Goal: Task Accomplishment & Management: Manage account settings

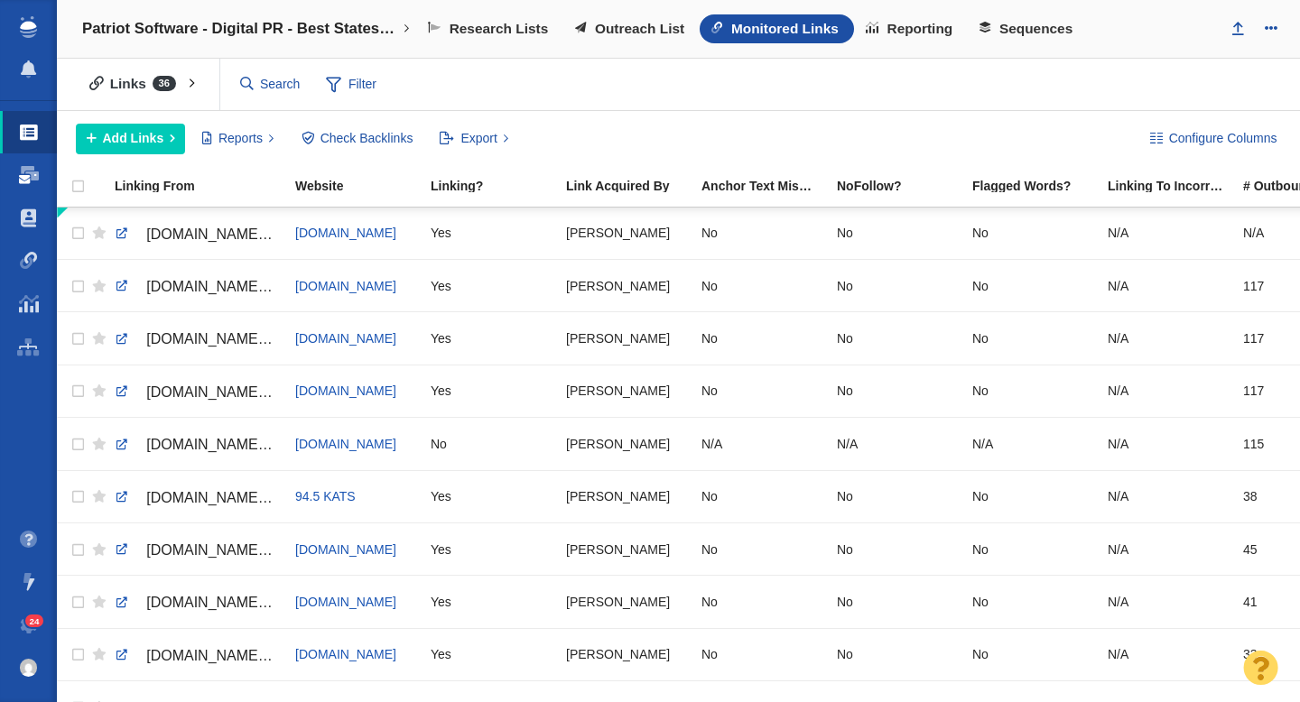
click at [32, 167] on span at bounding box center [29, 175] width 20 height 18
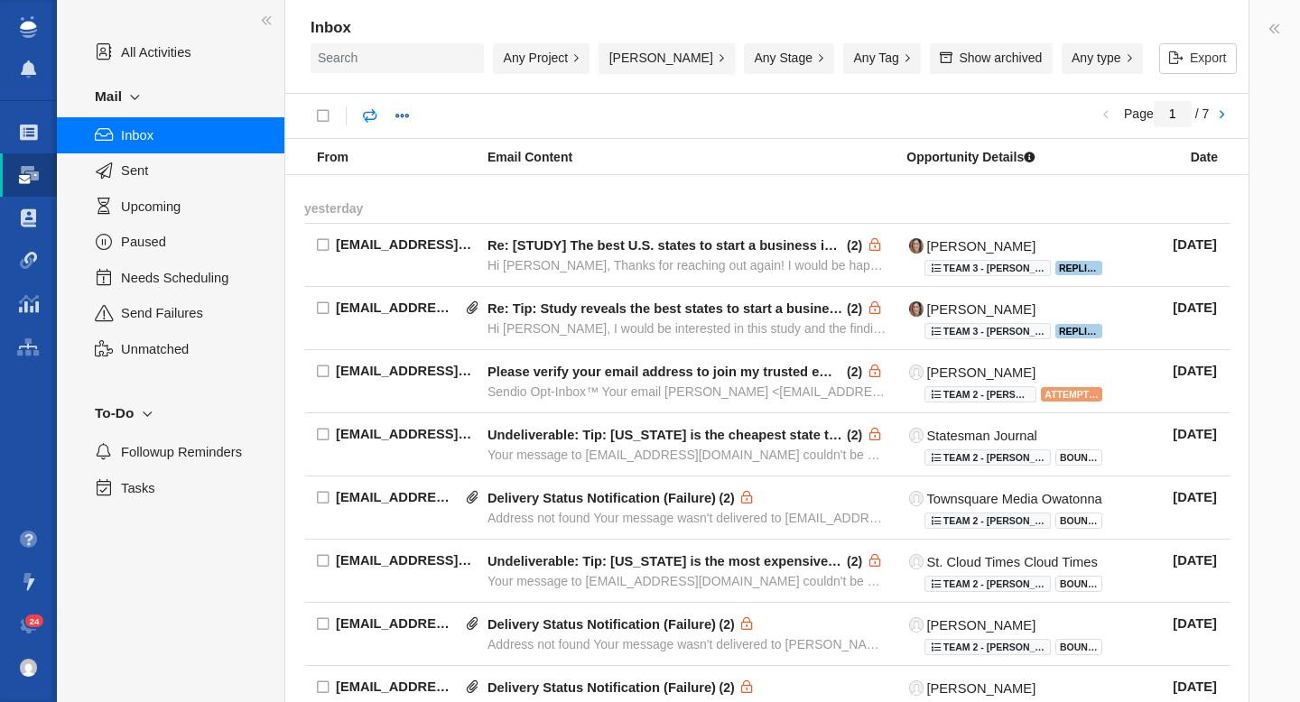
click at [684, 57] on button "[PERSON_NAME]" at bounding box center [666, 58] width 136 height 31
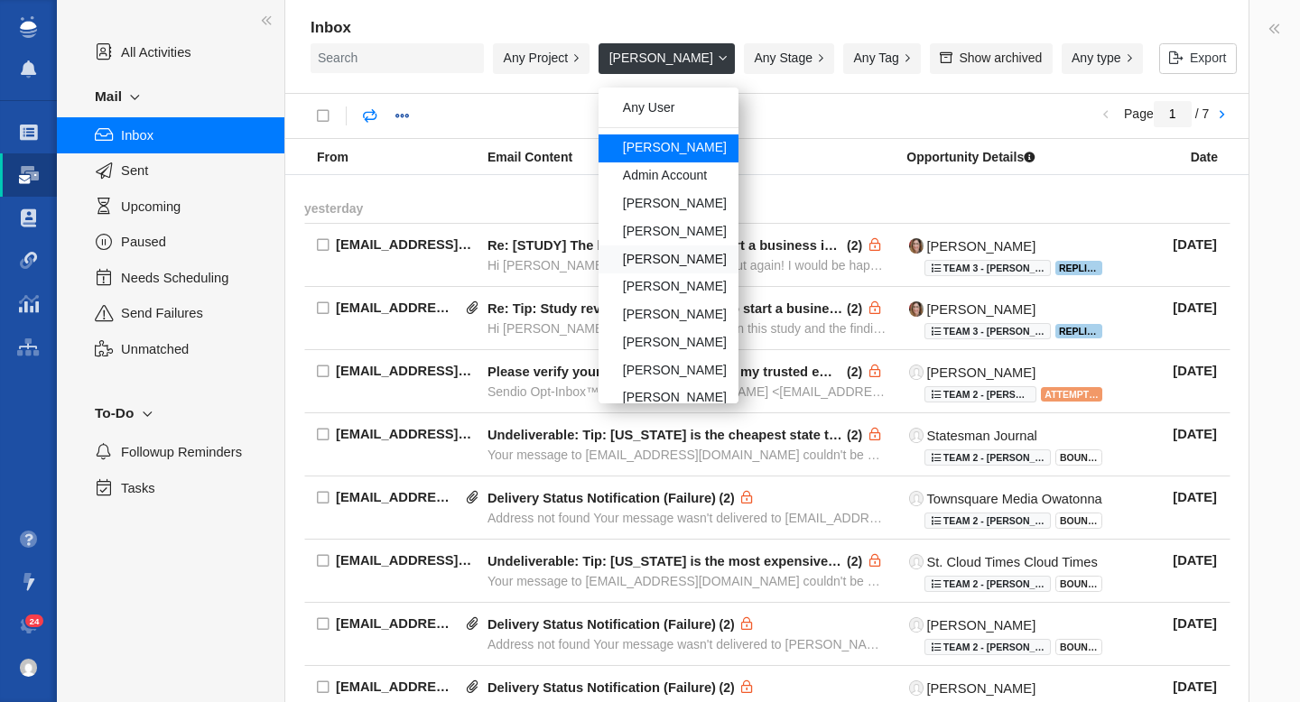
click at [706, 251] on div "[PERSON_NAME]" at bounding box center [667, 259] width 139 height 28
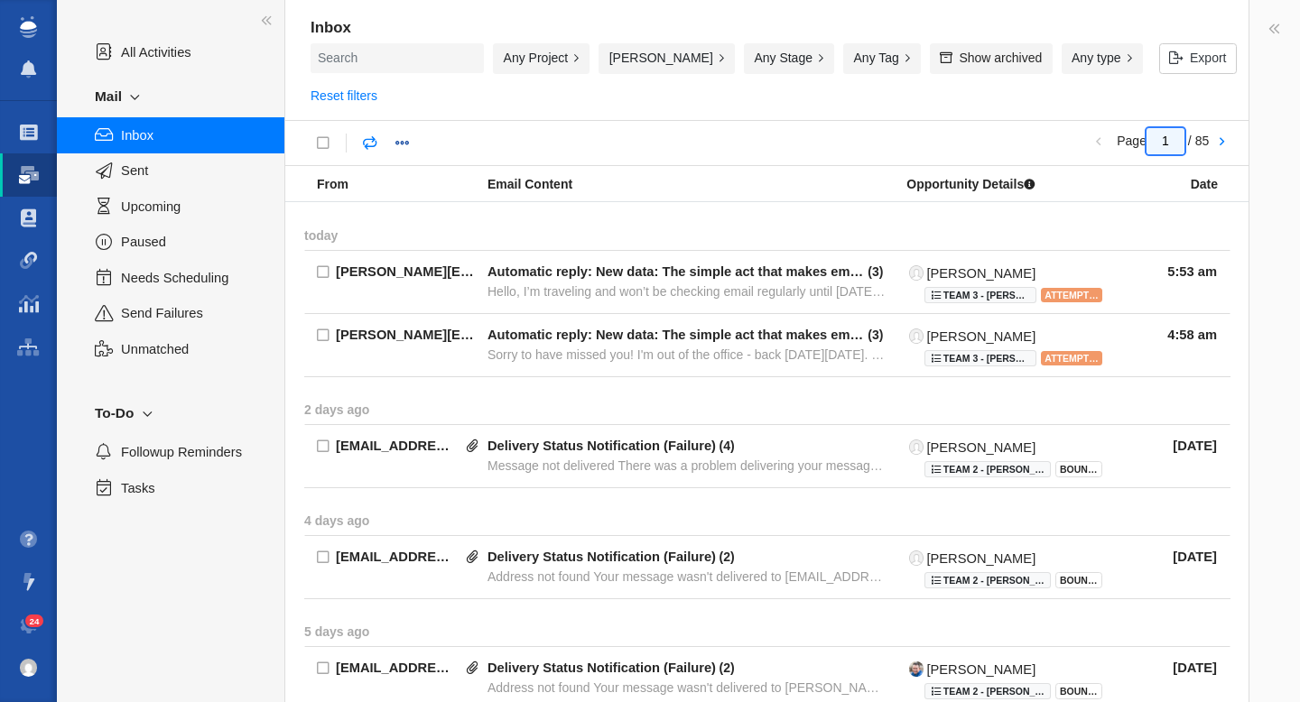
click at [1164, 141] on input "1" at bounding box center [1165, 141] width 38 height 26
click at [1159, 141] on input "1" at bounding box center [1165, 141] width 38 height 26
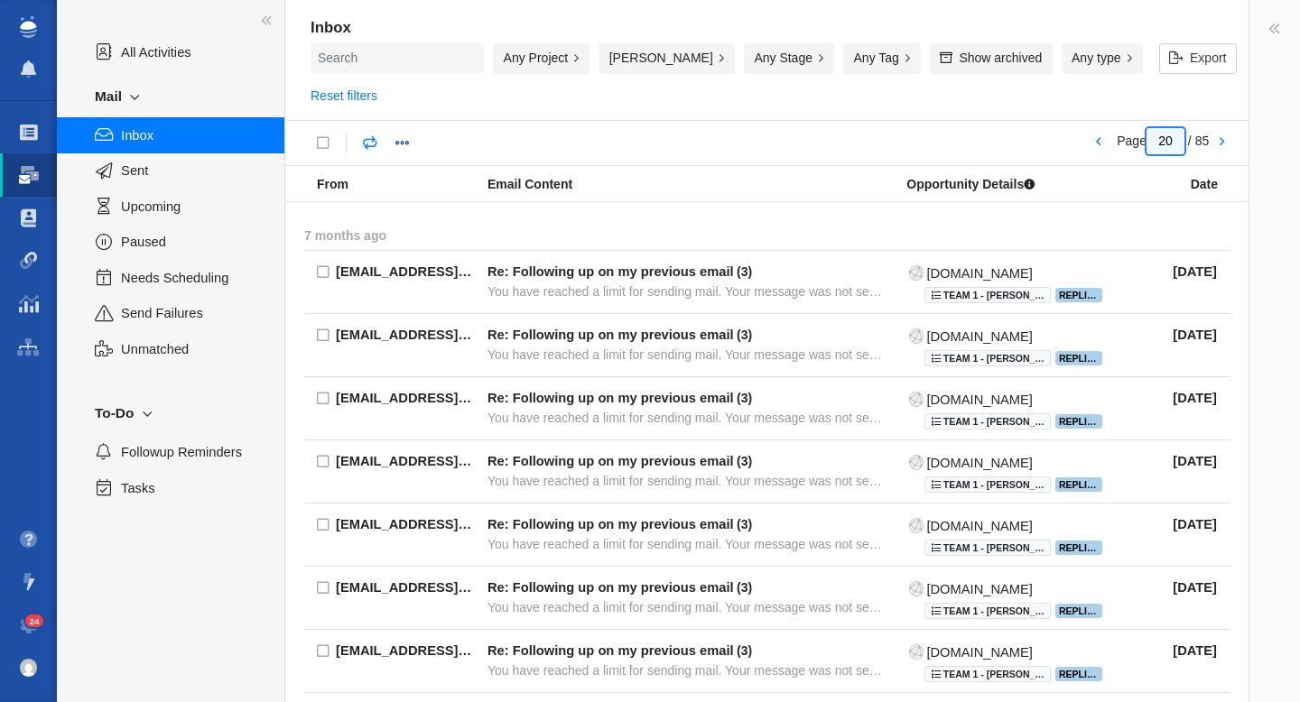
drag, startPoint x: 1173, startPoint y: 141, endPoint x: 1159, endPoint y: 141, distance: 14.4
click at [1159, 141] on input "20" at bounding box center [1165, 141] width 38 height 26
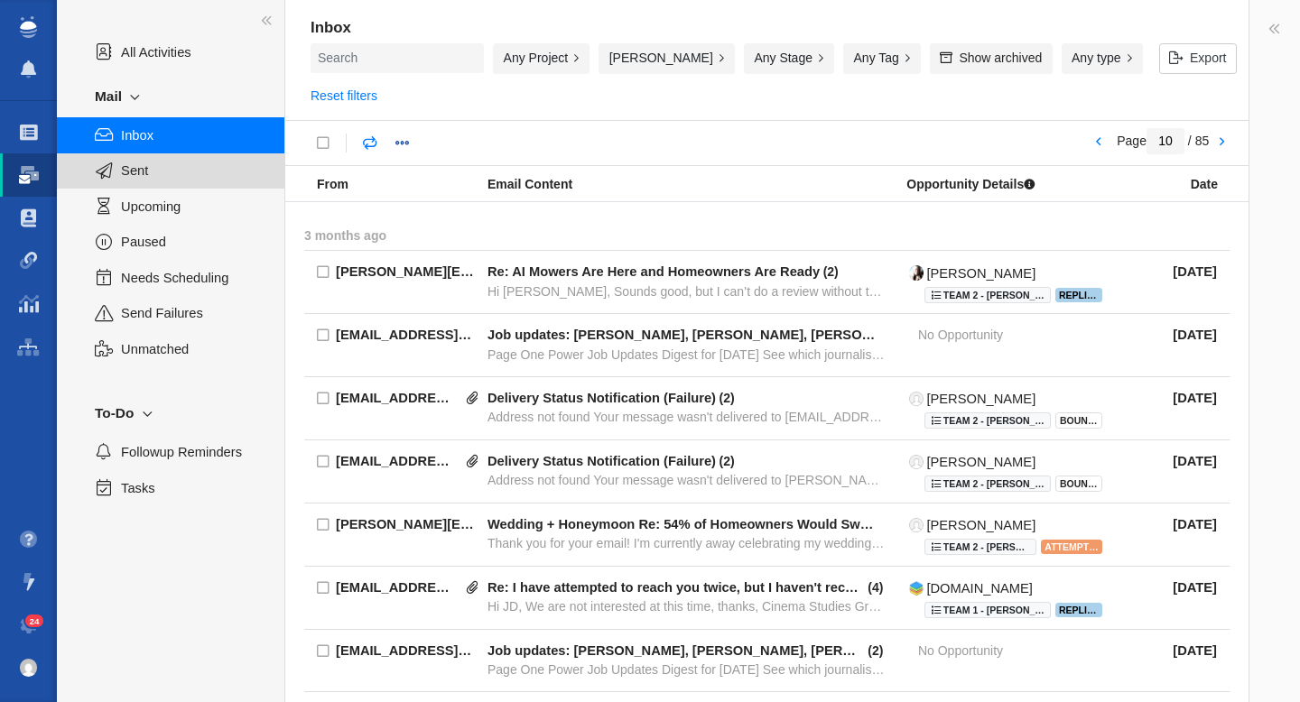
click at [175, 185] on div "Sent" at bounding box center [170, 170] width 227 height 35
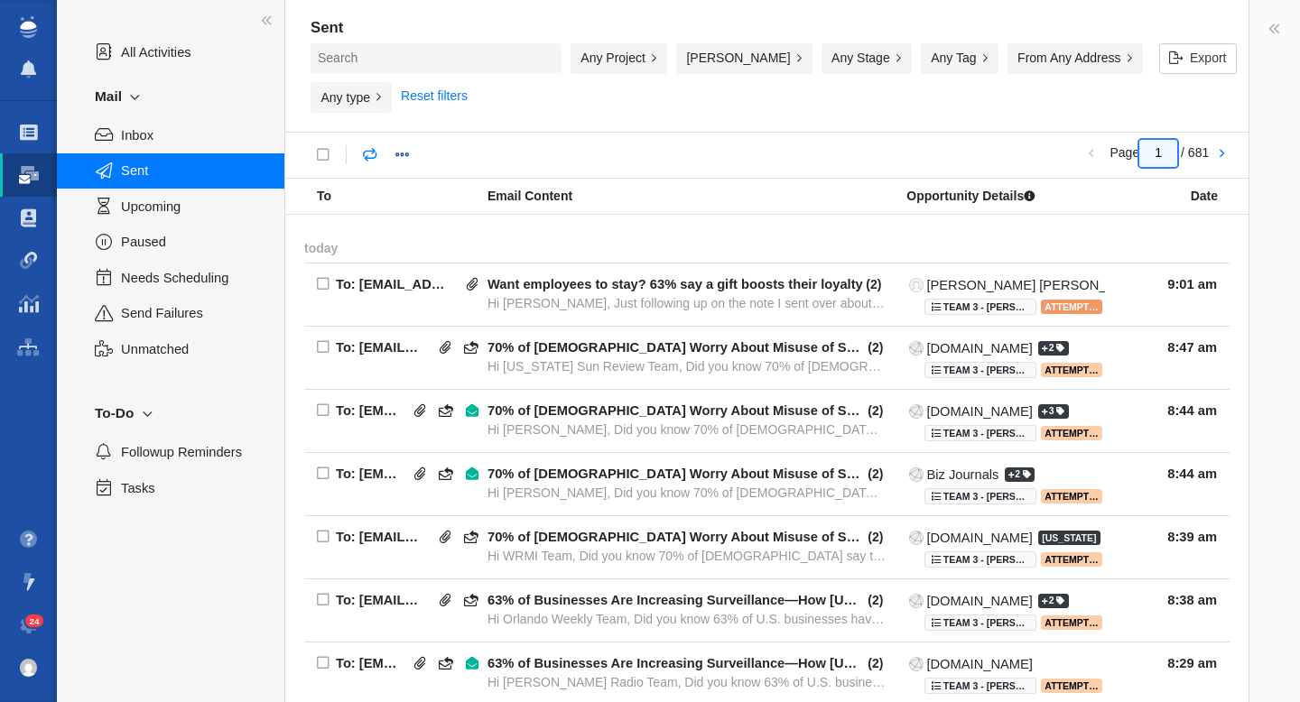
drag, startPoint x: 1165, startPoint y: 138, endPoint x: 1154, endPoint y: 138, distance: 10.8
click at [1155, 140] on input "1" at bounding box center [1158, 153] width 38 height 26
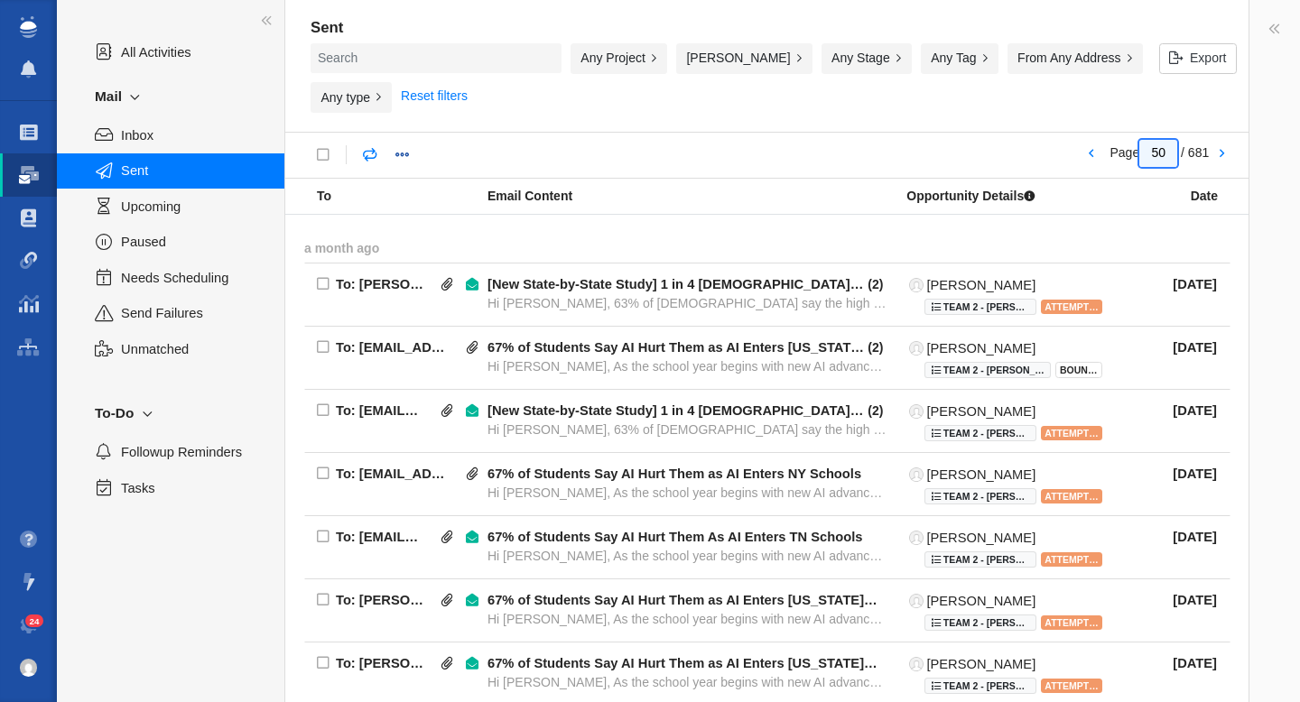
drag, startPoint x: 1167, startPoint y: 139, endPoint x: 1152, endPoint y: 141, distance: 15.4
click at [1154, 140] on input "50" at bounding box center [1158, 153] width 38 height 26
type input "5"
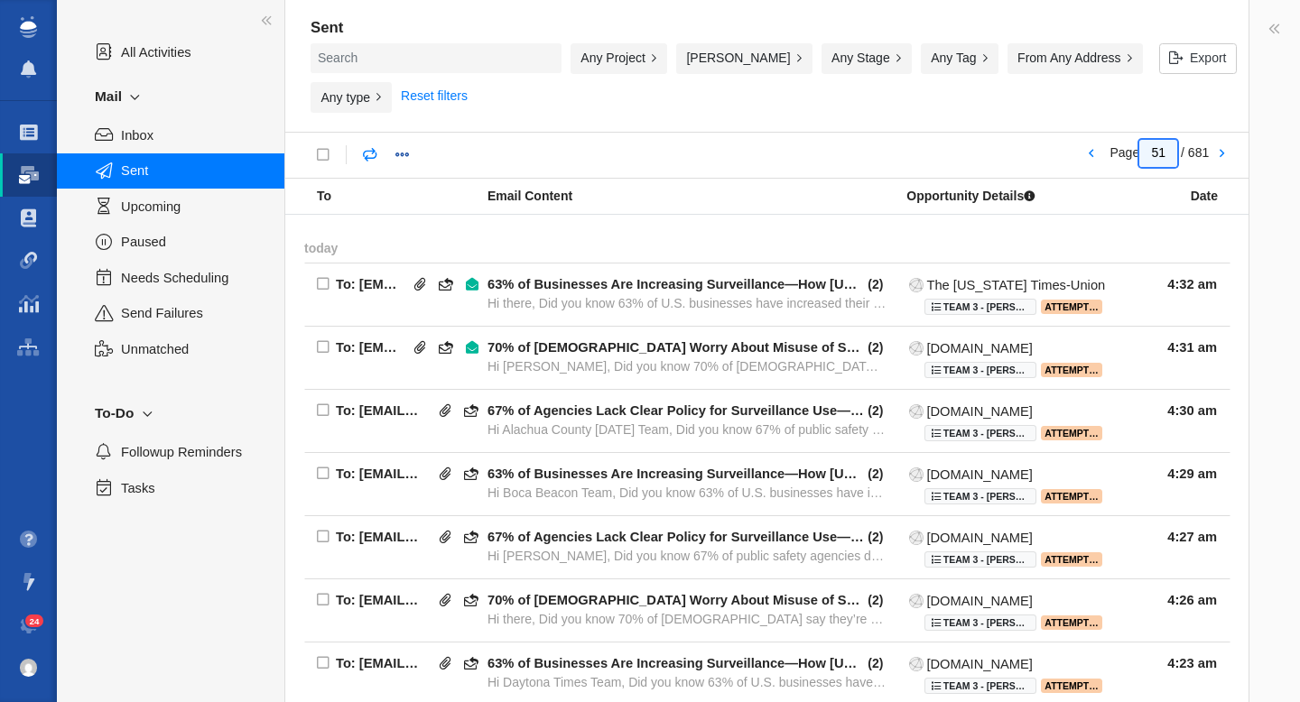
drag, startPoint x: 1164, startPoint y: 142, endPoint x: 1147, endPoint y: 142, distance: 17.1
click at [1147, 142] on input "51" at bounding box center [1158, 153] width 38 height 26
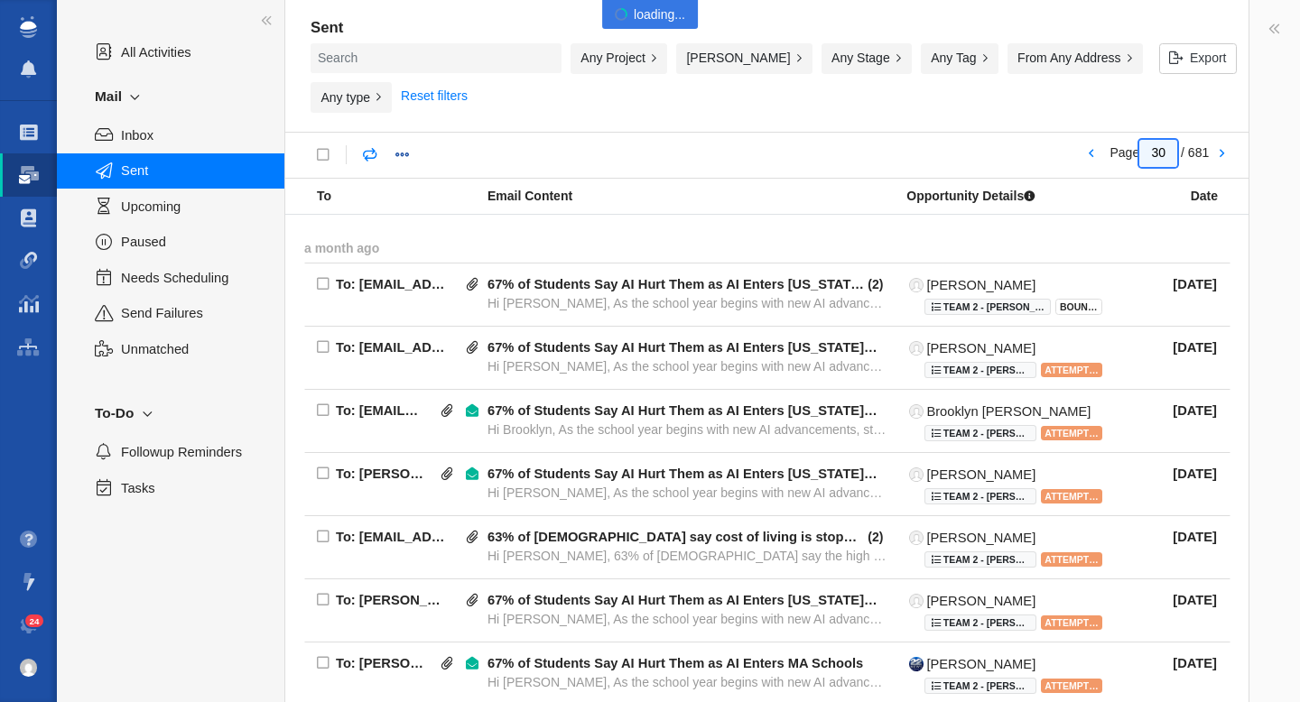
type input "30"
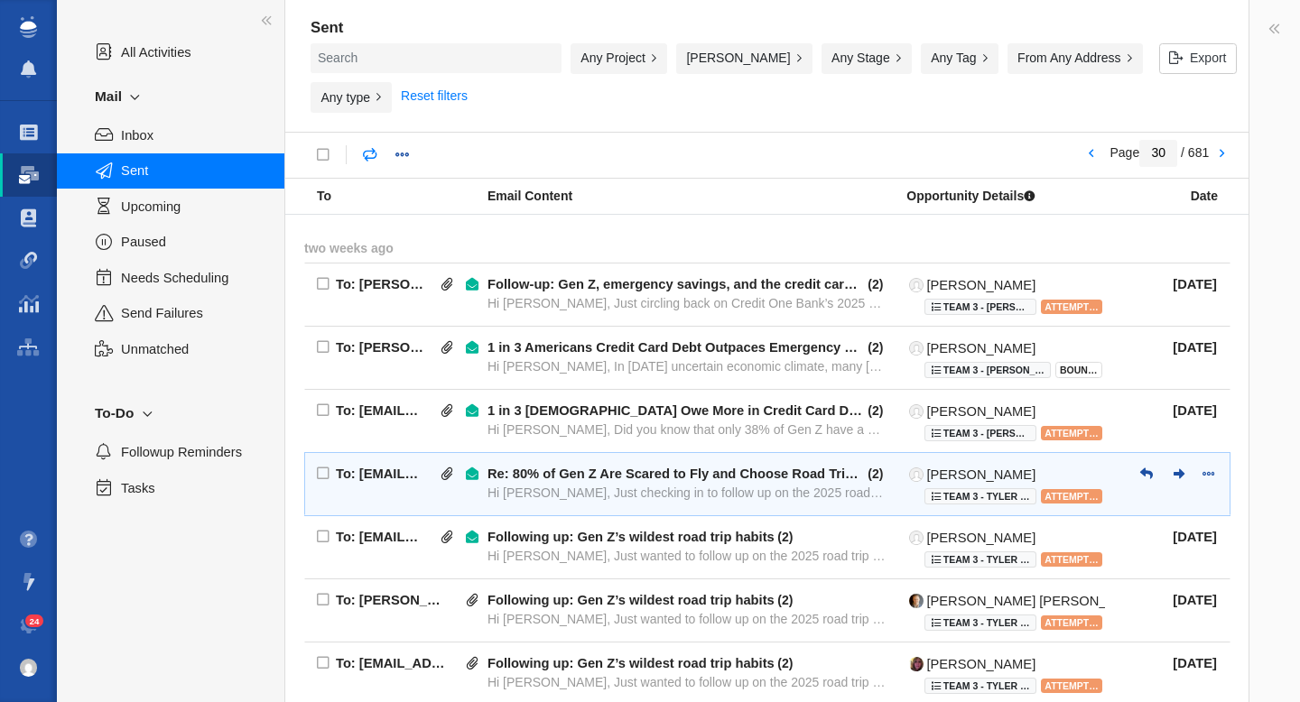
click at [659, 467] on div "Re: 80% of Gen Z Are Scared to Fly and Choose Road Tripping Instead [Study]" at bounding box center [675, 474] width 377 height 16
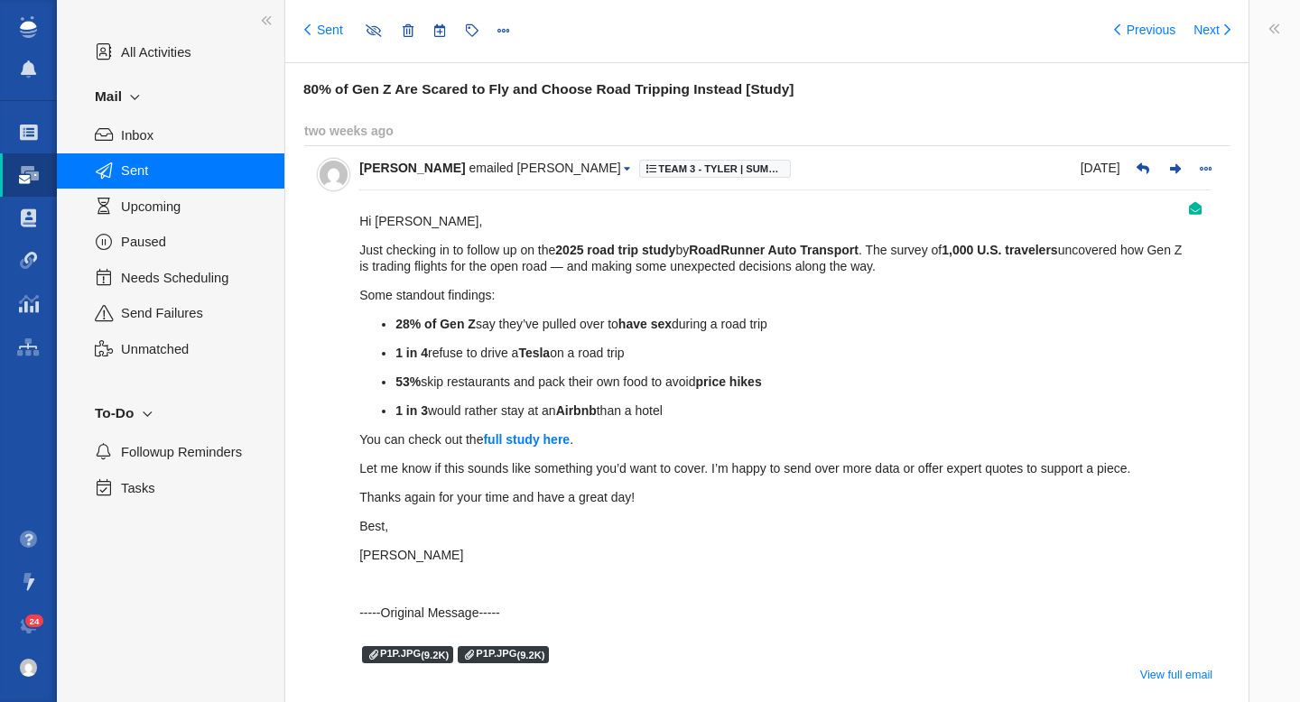
type input "message:1448365927"
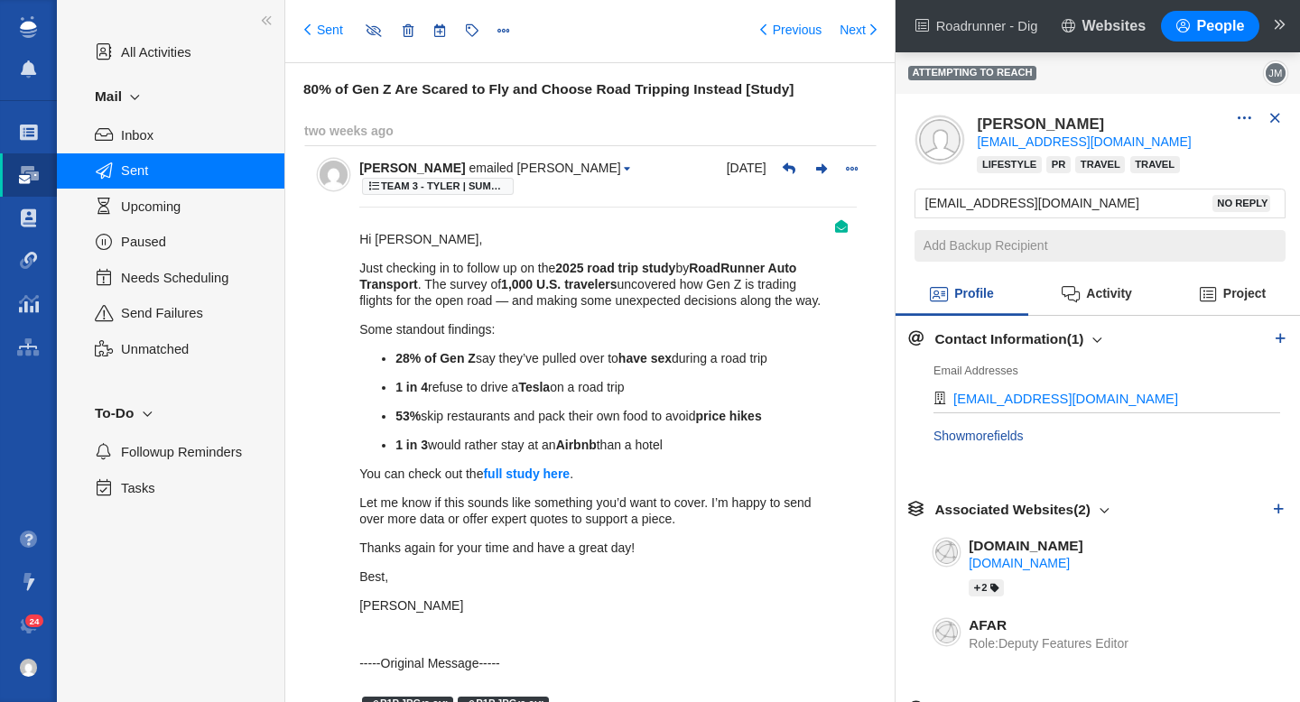
click at [539, 86] on h6 "80% of Gen Z Are Scared to Fly and Choose Road Tripping Instead [Study]" at bounding box center [599, 89] width 592 height 16
copy h6 "80% of Gen Z Are Scared to Fly and Choose Road Tripping Instead [Study]"
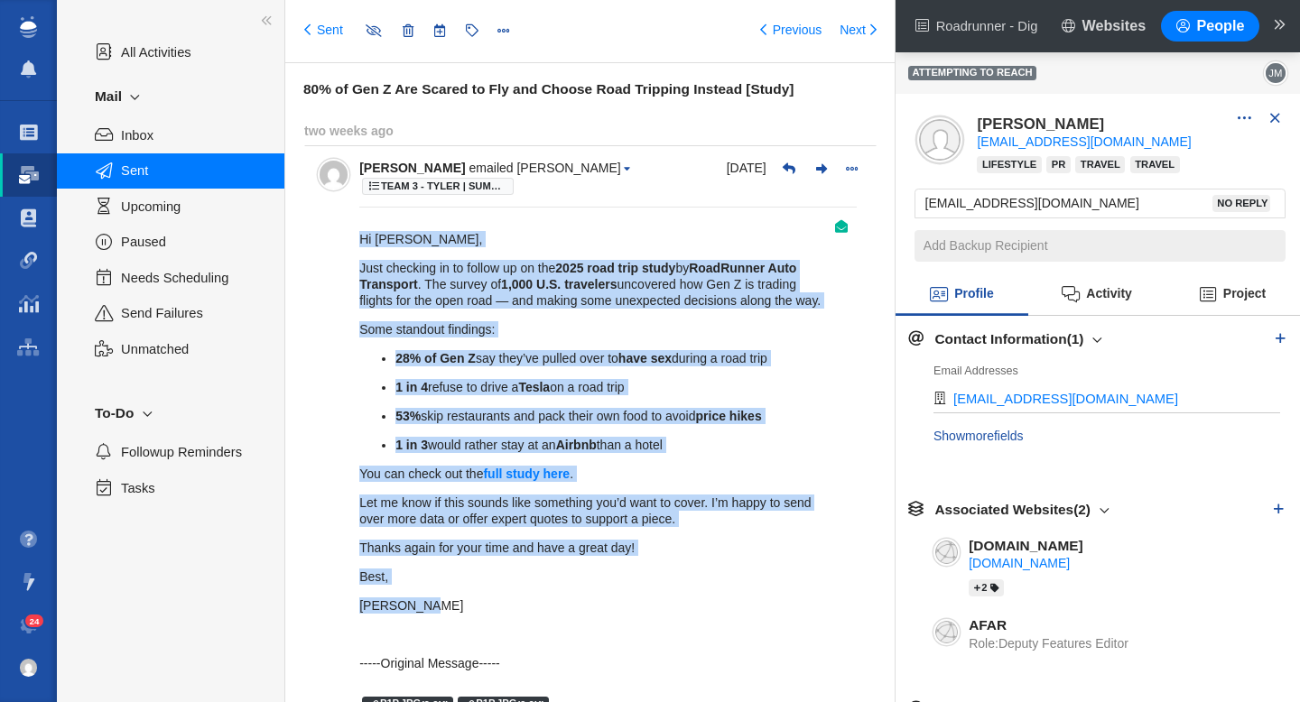
drag, startPoint x: 435, startPoint y: 353, endPoint x: 359, endPoint y: 217, distance: 155.1
click at [359, 231] on div "Hi [PERSON_NAME], Just checking in to follow up on the 2025 road trip study by …" at bounding box center [595, 451] width 472 height 440
copy div "Hi [PERSON_NAME], Just checking in to follow up on the 2025 road trip study by …"
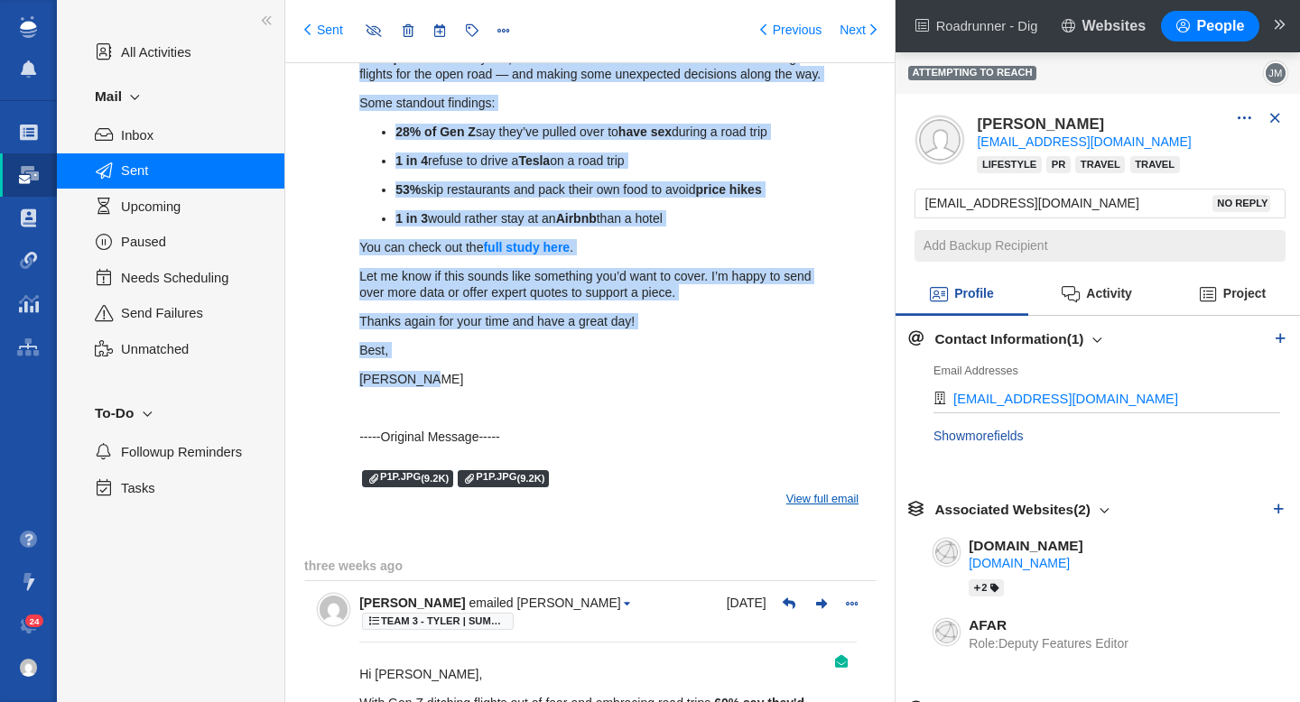
click at [825, 491] on link "View full email" at bounding box center [822, 499] width 72 height 16
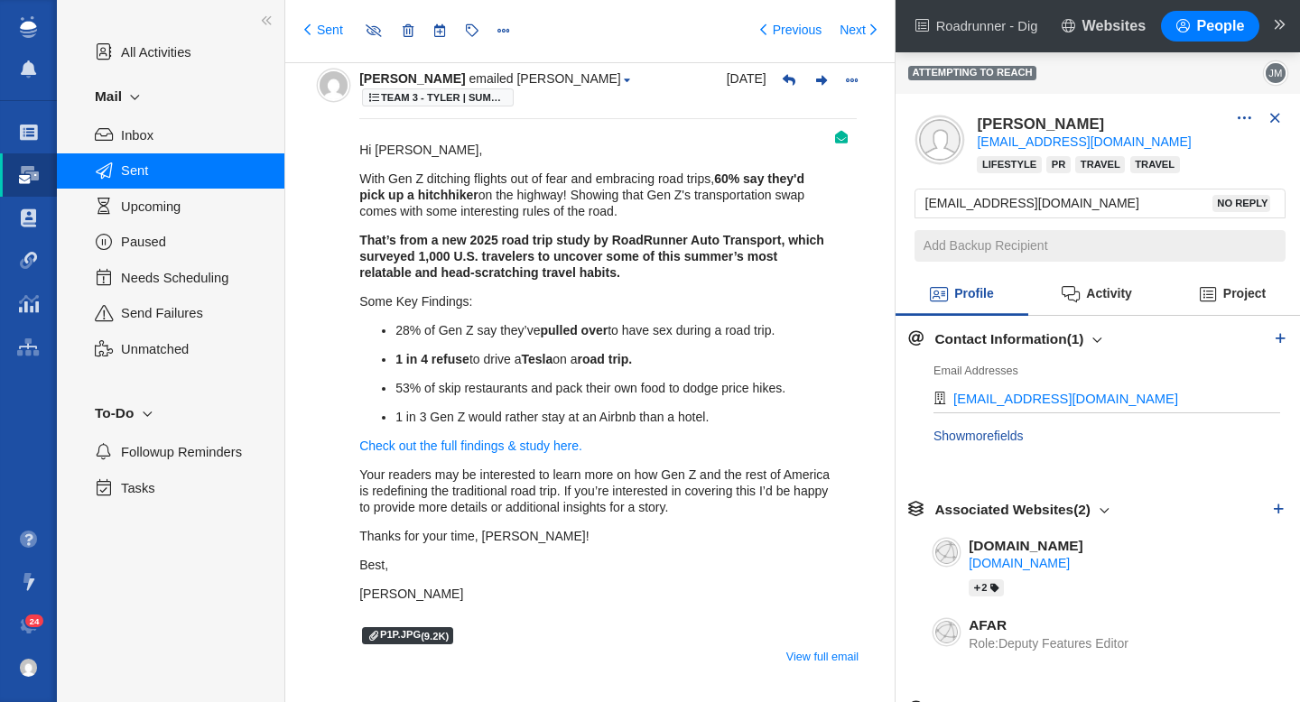
scroll to position [1576, 0]
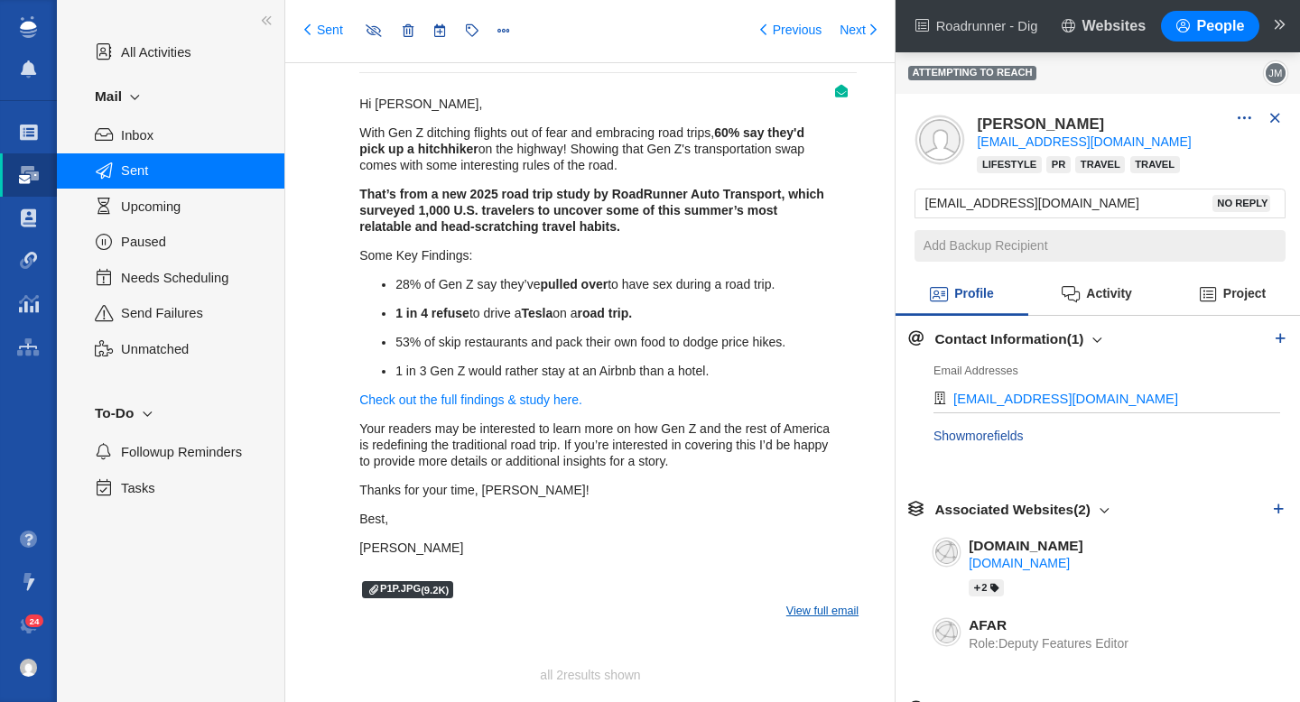
click at [810, 603] on link "View full email" at bounding box center [822, 611] width 72 height 16
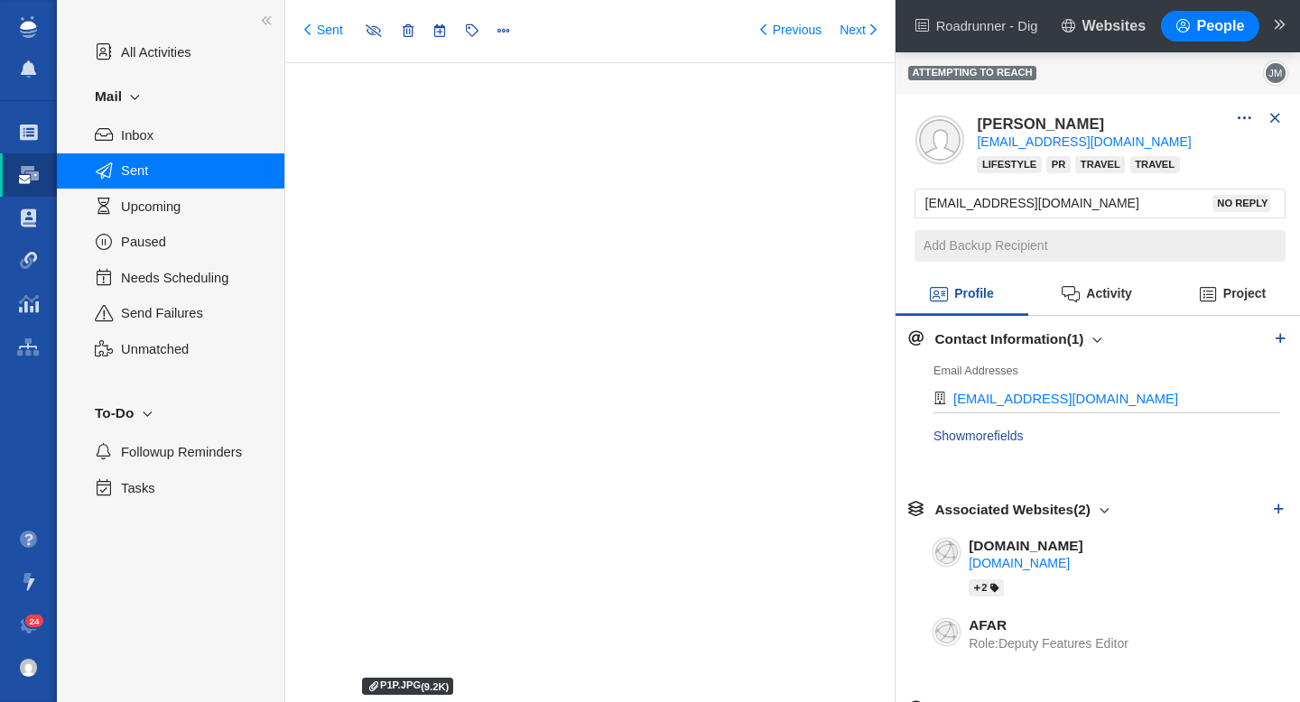
scroll to position [1688, 0]
click at [319, 32] on link "Sent" at bounding box center [323, 31] width 39 height 18
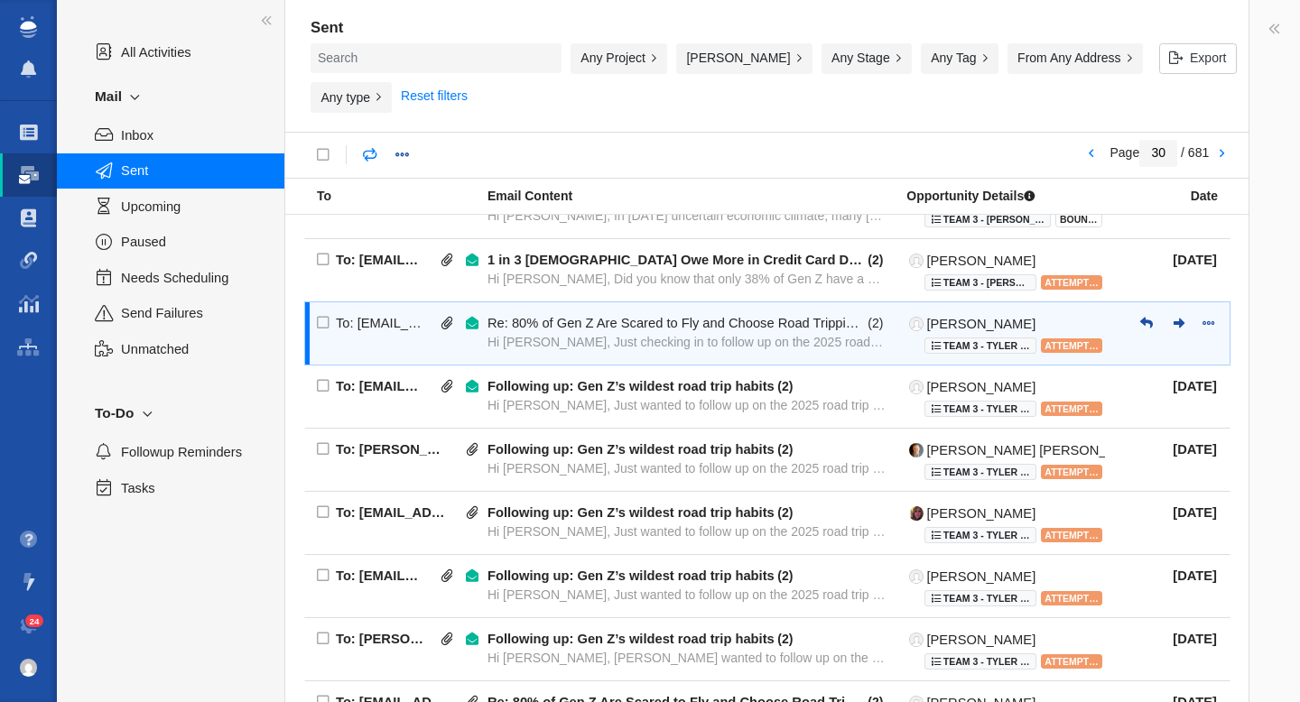
scroll to position [554, 0]
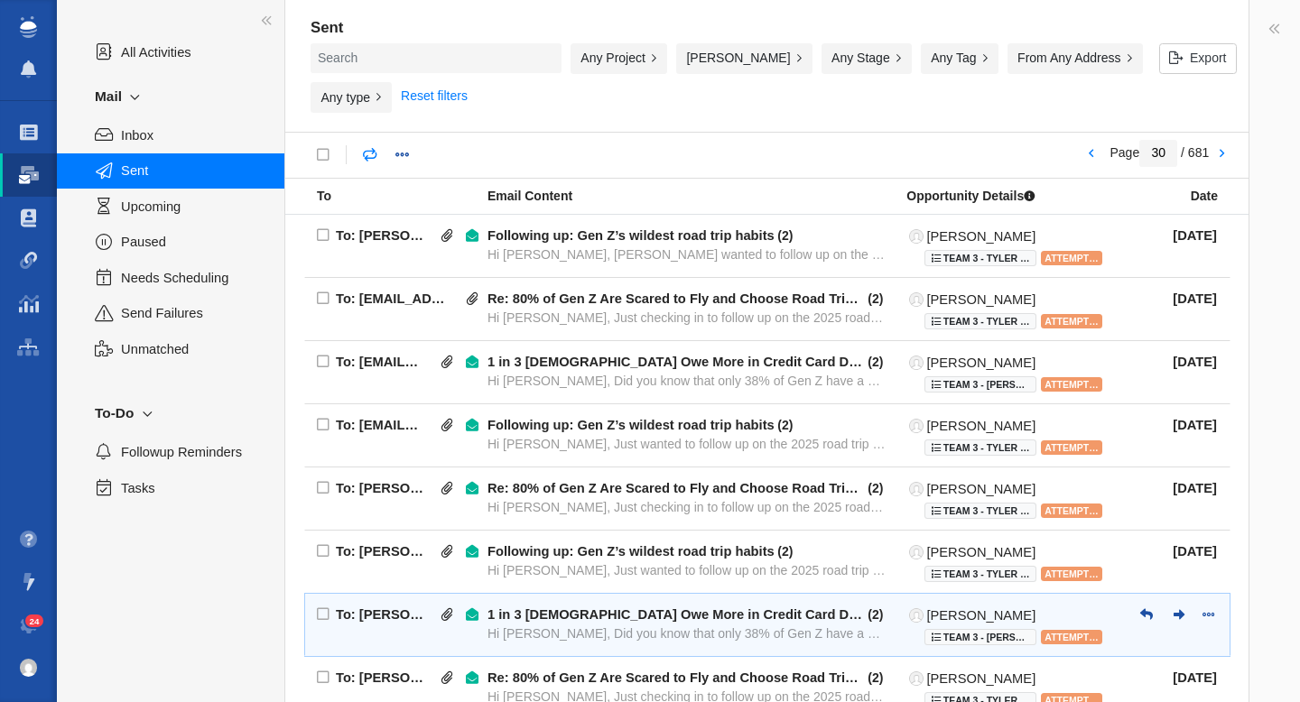
click at [648, 606] on div "1 in 3 [DEMOGRAPHIC_DATA] Owe More in Credit Card Debt Than They’ve Saved [Stud…" at bounding box center [675, 614] width 377 height 16
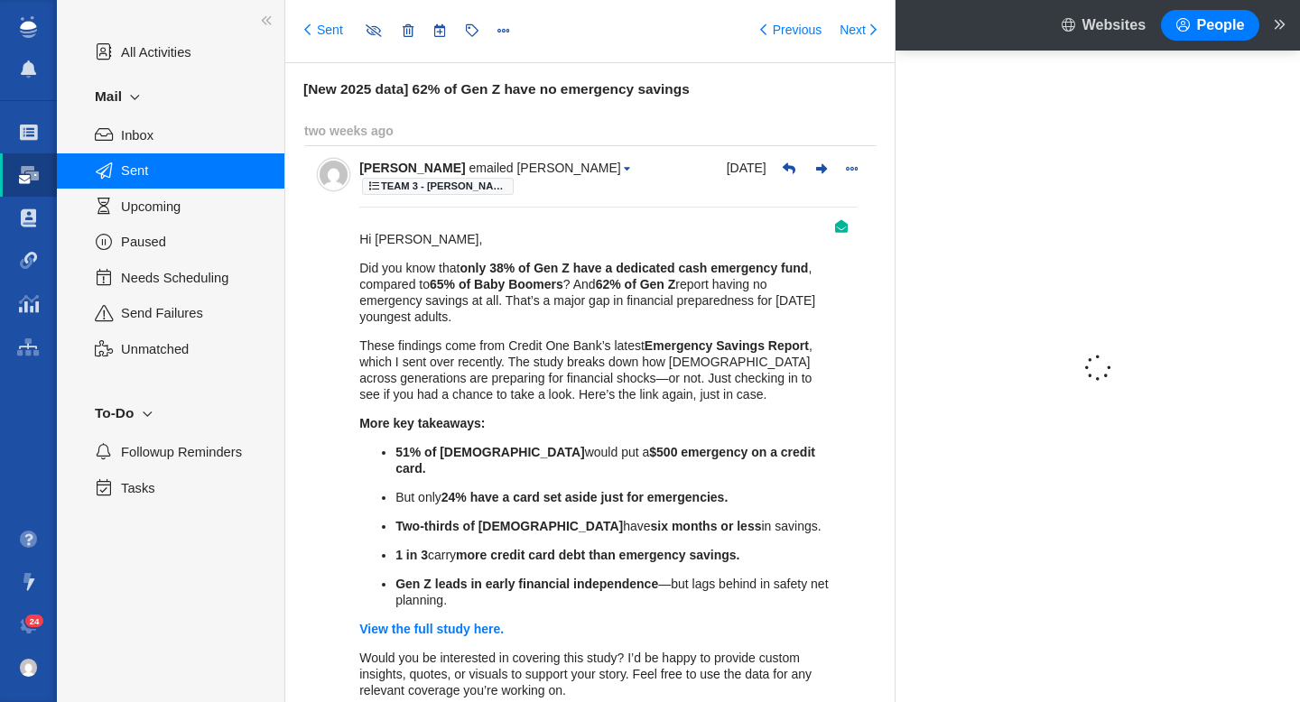
type input "message:1448249567"
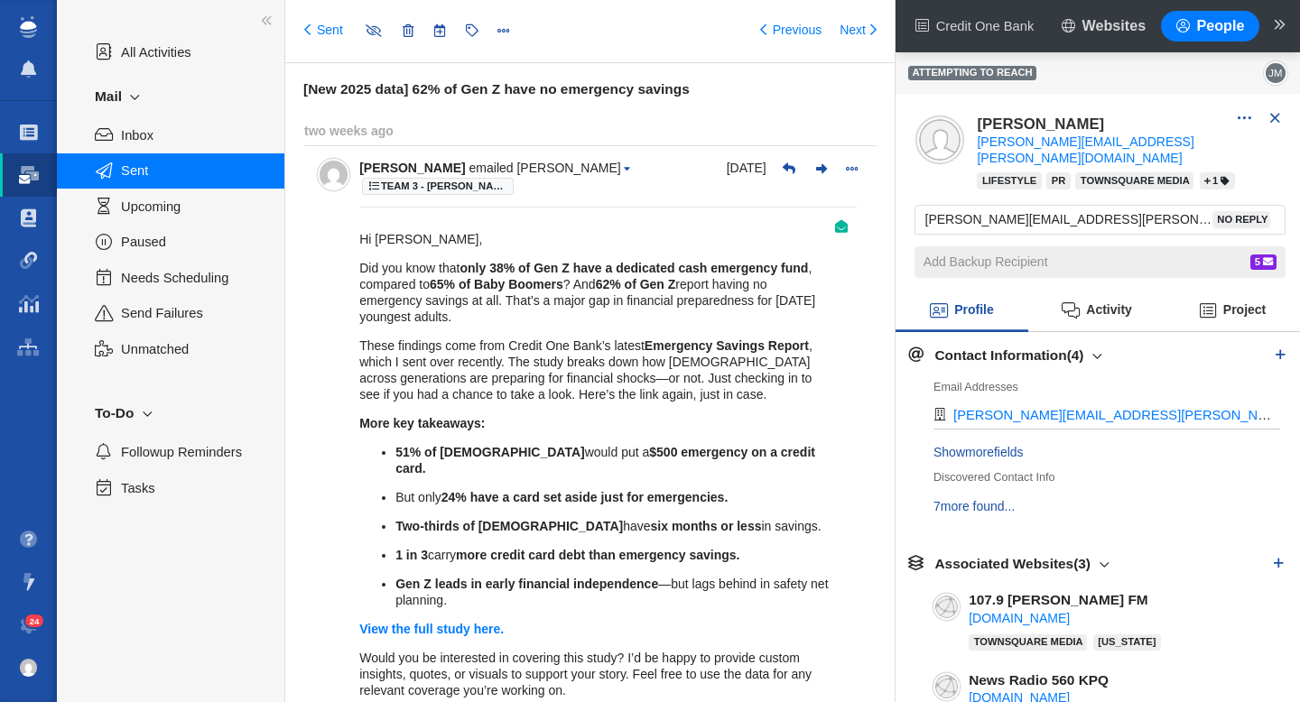
click at [522, 93] on h6 "[New 2025 data] 62% of Gen Z have no emergency savings" at bounding box center [599, 89] width 592 height 16
copy h6 "[New 2025 data] 62% of Gen Z have no emergency savings"
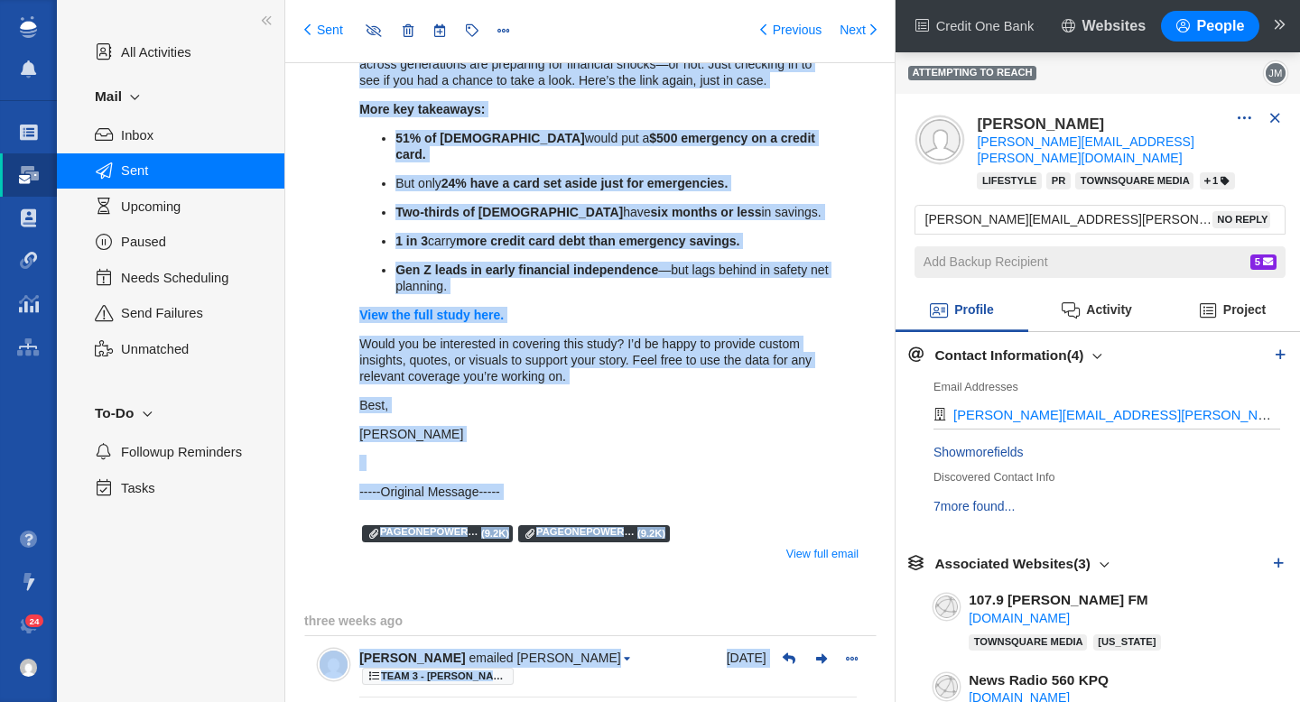
scroll to position [332, 0]
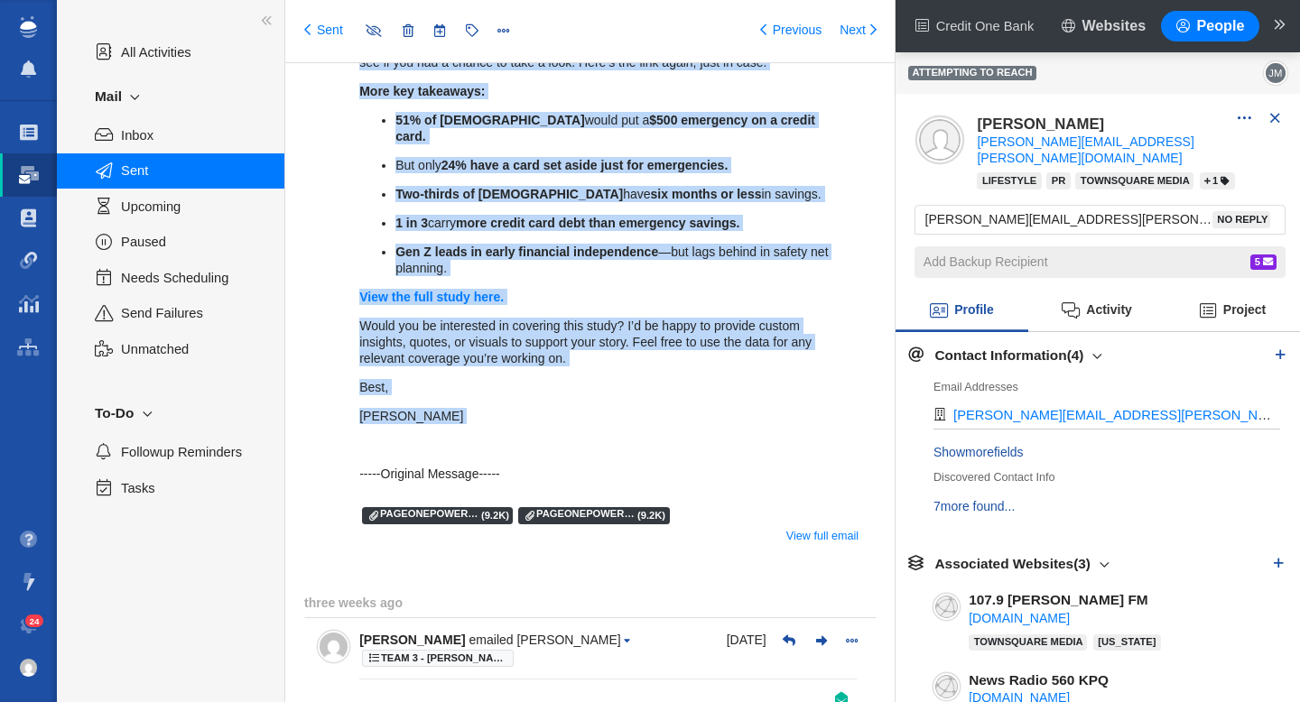
drag, startPoint x: 357, startPoint y: 240, endPoint x: 560, endPoint y: 413, distance: 266.9
click at [560, 413] on div "[DATE] [PERSON_NAME] emailed [PERSON_NAME] Team 3 - [PERSON_NAME] | Summer | [P…" at bounding box center [590, 185] width 572 height 744
copy div "Lo Ipsum, Dol sit amet cons adip 20% el Sed D eius t incididun utla etdolorem a…"
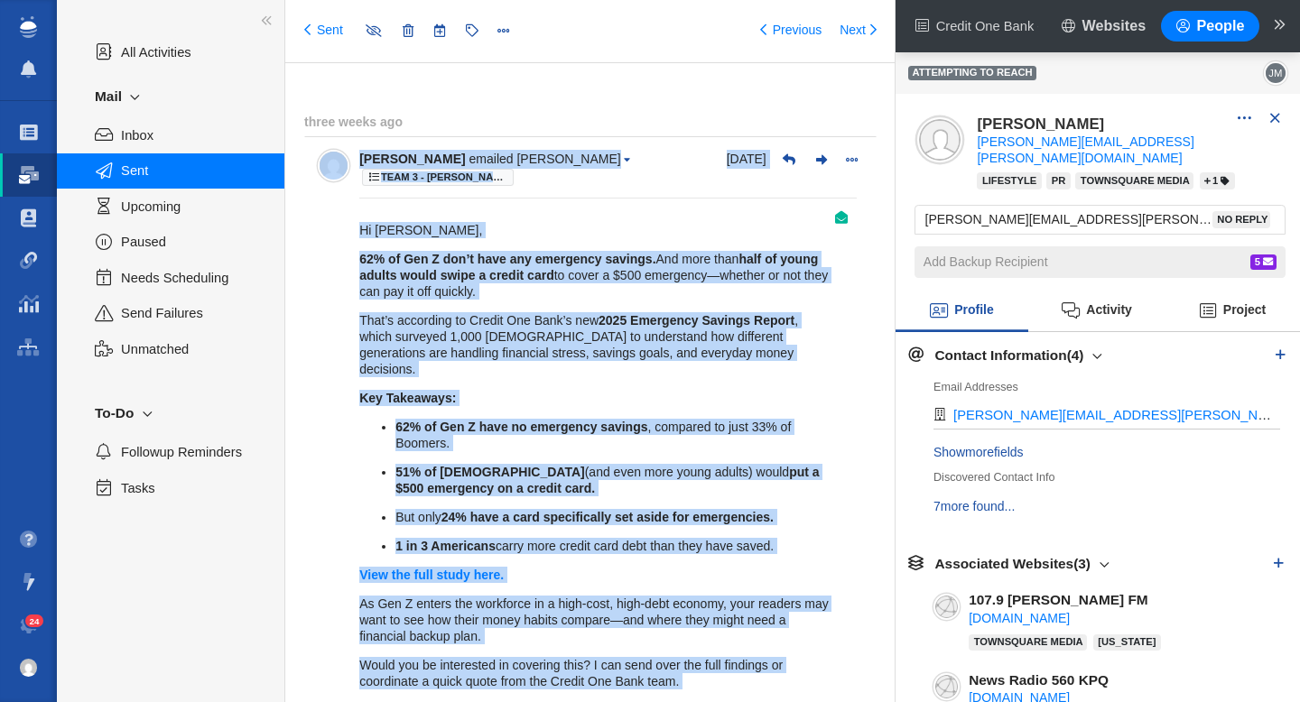
scroll to position [776, 0]
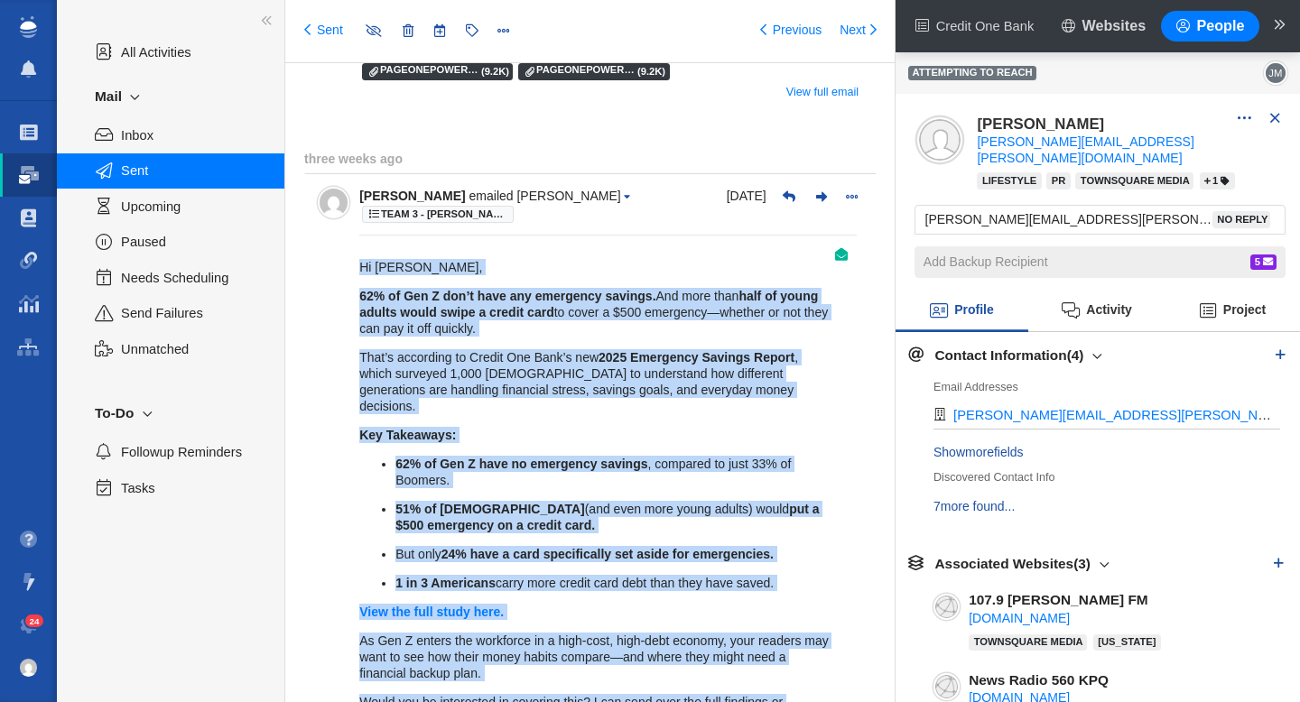
drag, startPoint x: 427, startPoint y: 573, endPoint x: 351, endPoint y: 245, distance: 337.1
click at [351, 245] on div "[DATE] [PERSON_NAME] emailed [PERSON_NAME] Team 3 - [PERSON_NAME] | Summer | [P…" at bounding box center [590, 530] width 572 height 715
copy div "Lo Ipsum, 14% do Sit A con’a elit sed doeiusmod tempori. Utl etdo magn aliq en …"
click at [327, 32] on link "Sent" at bounding box center [323, 31] width 39 height 18
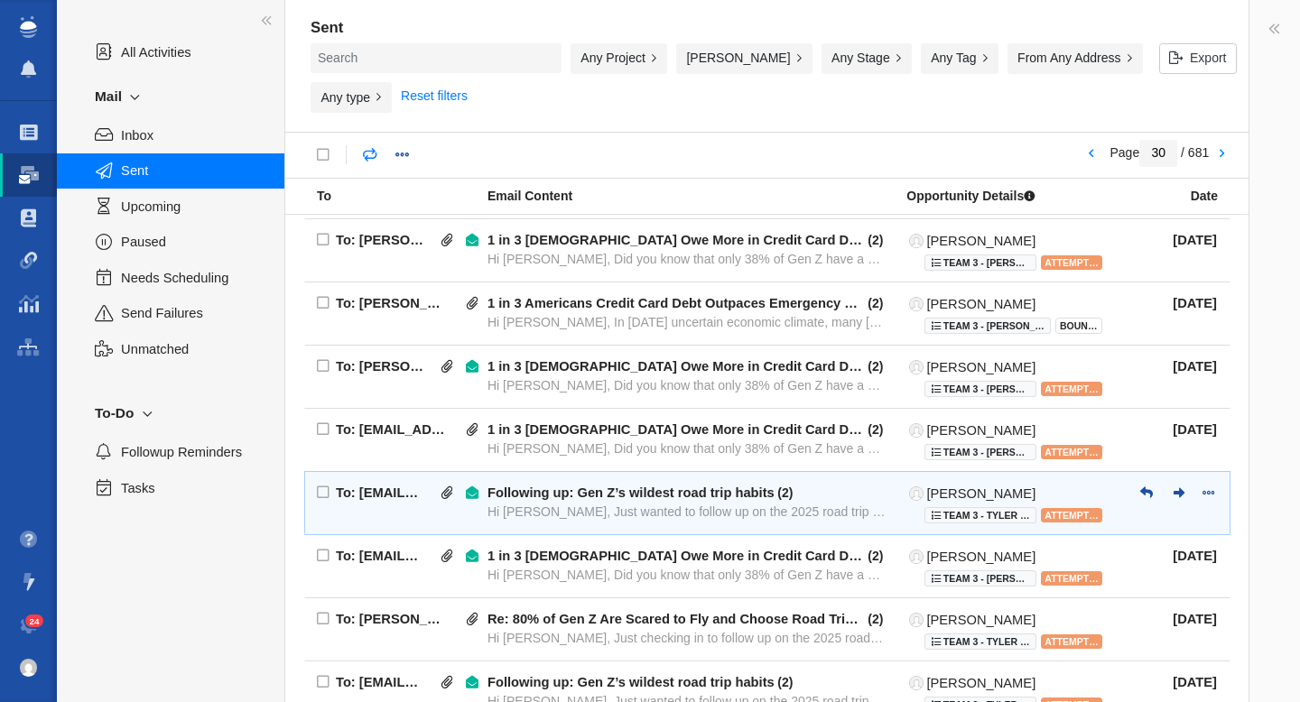
scroll to position [1159, 0]
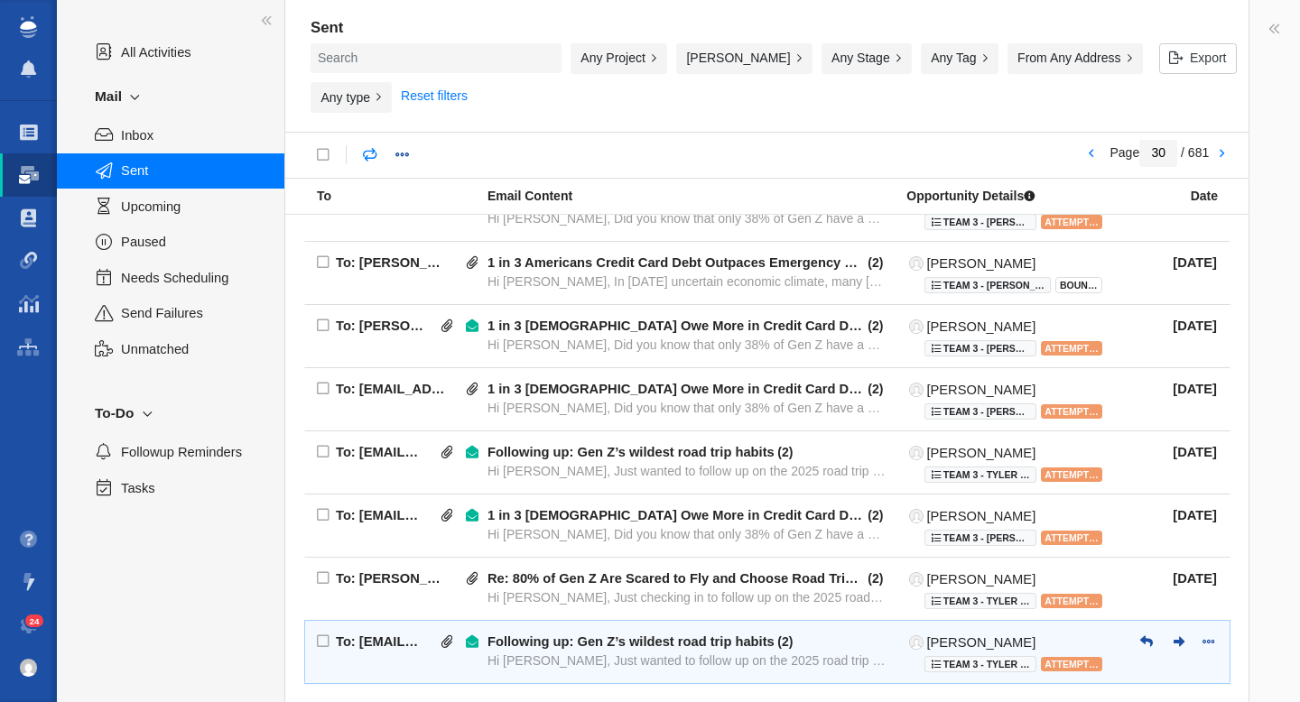
click at [739, 634] on div "Following up: Gen Z’s wildest road trip habits" at bounding box center [630, 642] width 287 height 16
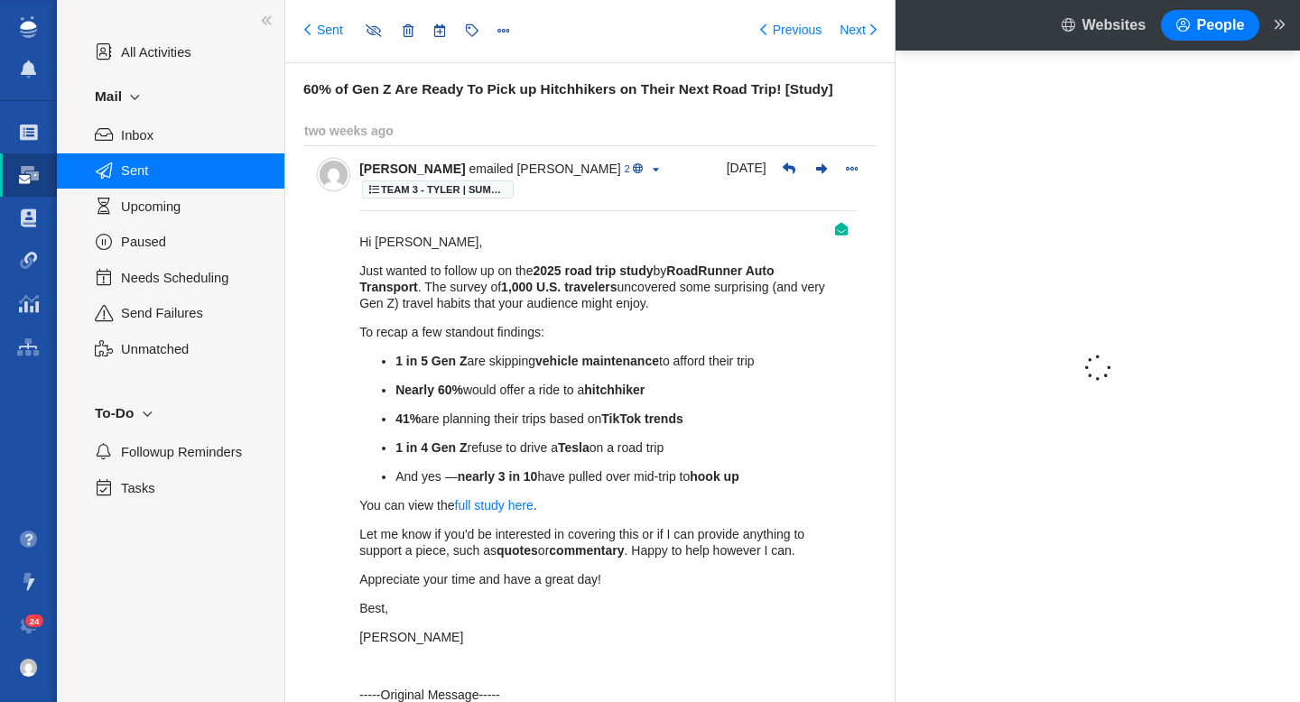
type input "message:1448143468"
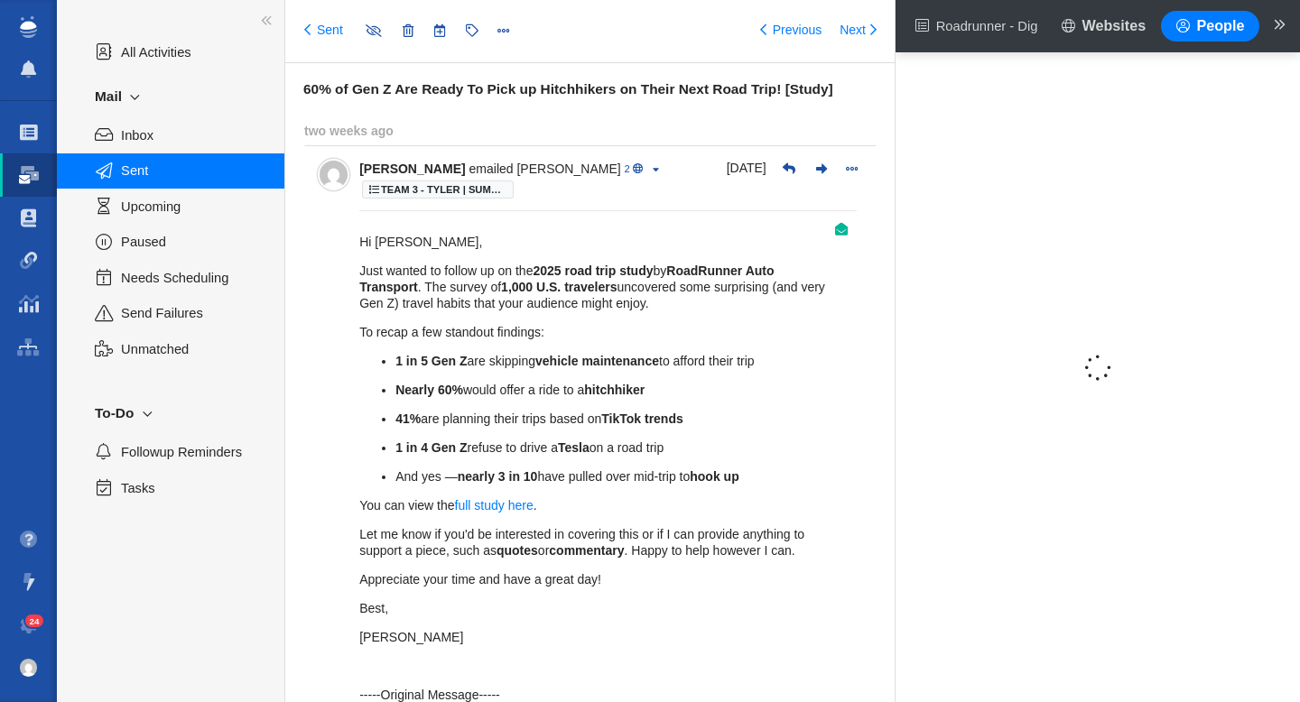
click at [530, 91] on h6 "60% of Gen Z Are Ready To Pick up Hitchhikers on Their Next Road Trip! [Study]" at bounding box center [599, 89] width 592 height 16
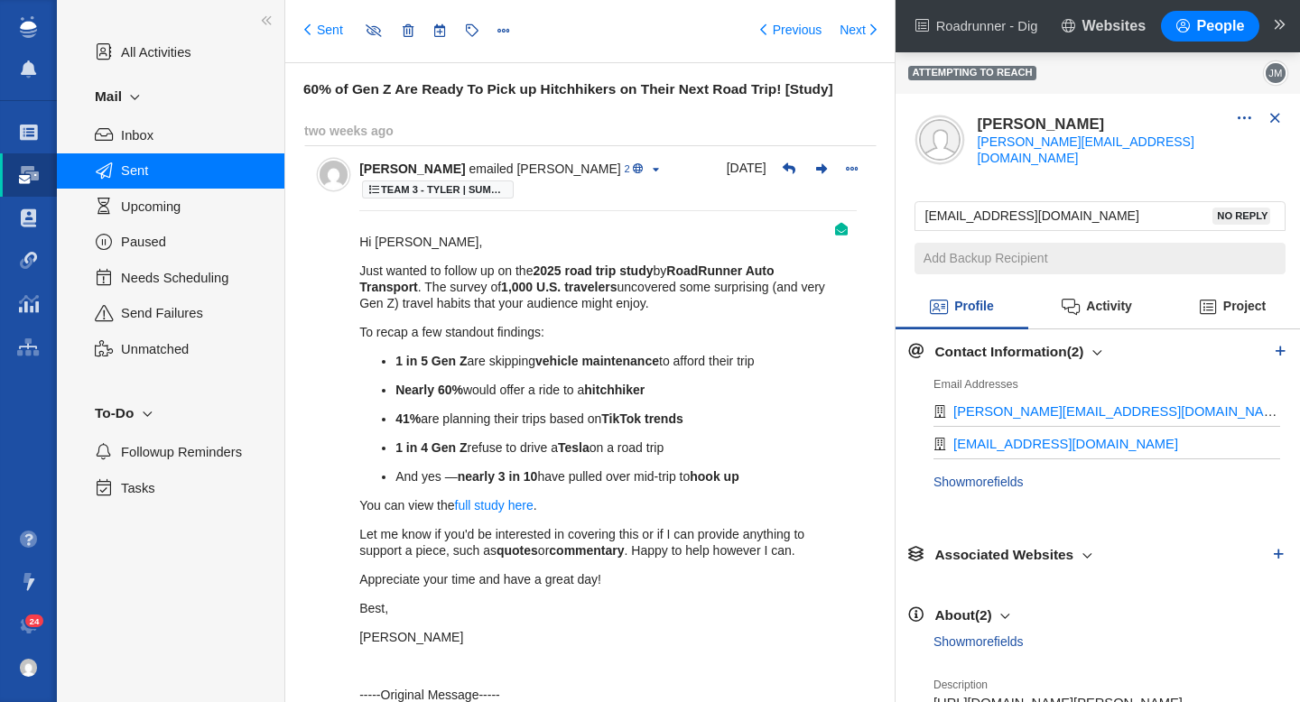
click at [530, 91] on h6 "60% of Gen Z Are Ready To Pick up Hitchhikers on Their Next Road Trip! [Study]" at bounding box center [599, 89] width 592 height 16
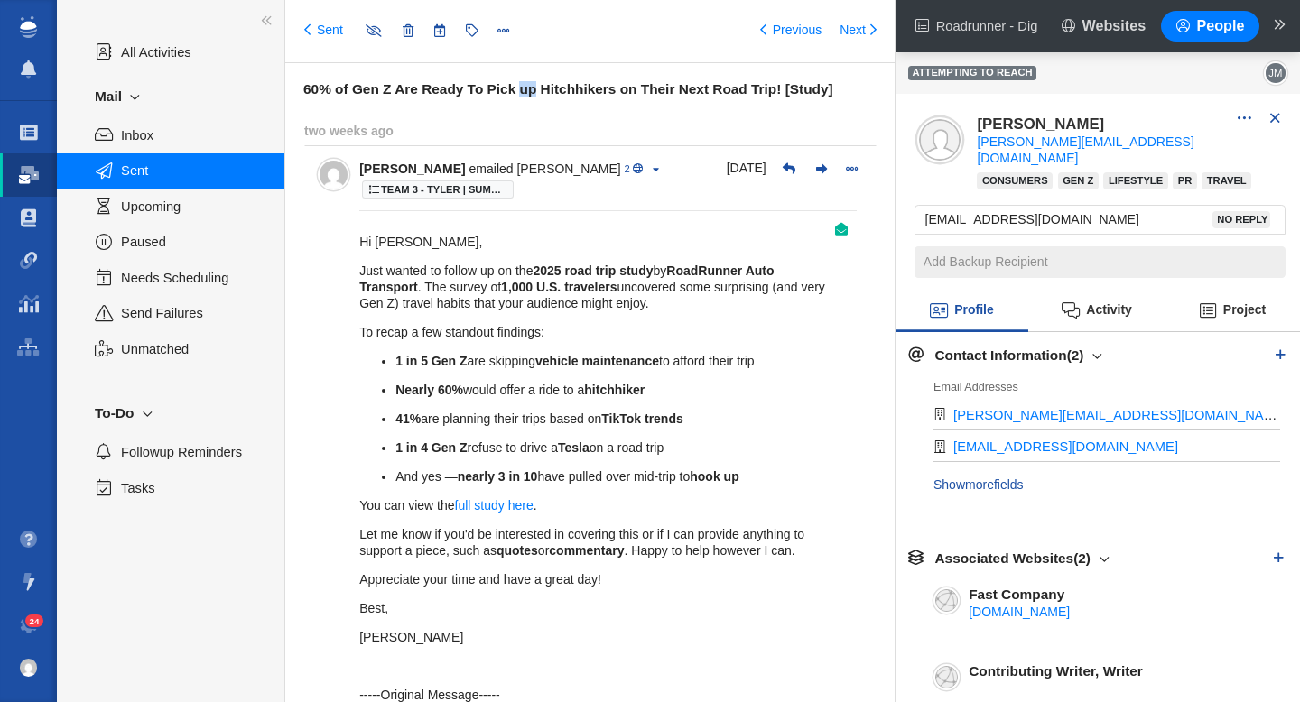
click at [530, 91] on h6 "60% of Gen Z Are Ready To Pick up Hitchhikers on Their Next Road Trip! [Study]" at bounding box center [599, 89] width 592 height 16
click at [438, 637] on p "[PERSON_NAME]" at bounding box center [595, 637] width 472 height 16
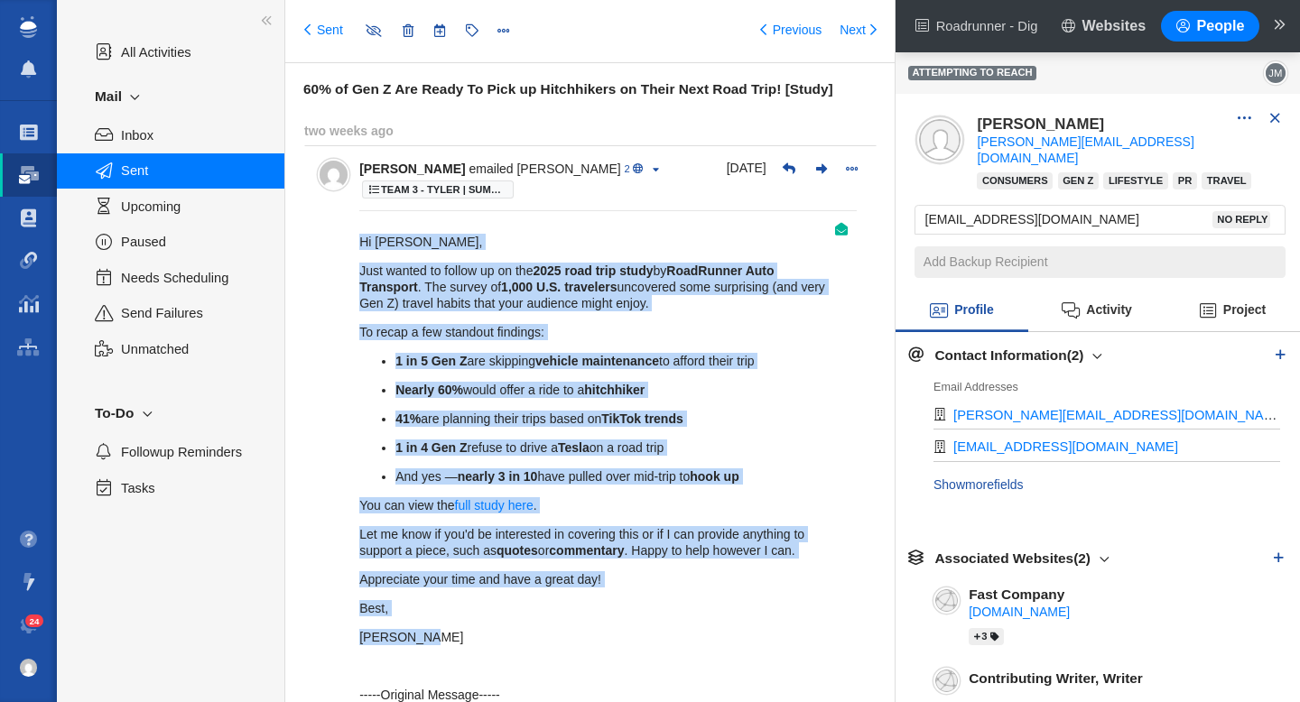
drag, startPoint x: 427, startPoint y: 640, endPoint x: 358, endPoint y: 245, distance: 400.3
click at [359, 245] on div "Hi [PERSON_NAME], Just wanted to follow up on the 2025 road trip study by RoadR…" at bounding box center [595, 468] width 472 height 469
copy div "Hi [PERSON_NAME], Just wanted to follow up on the 2025 road trip study by RoadR…"
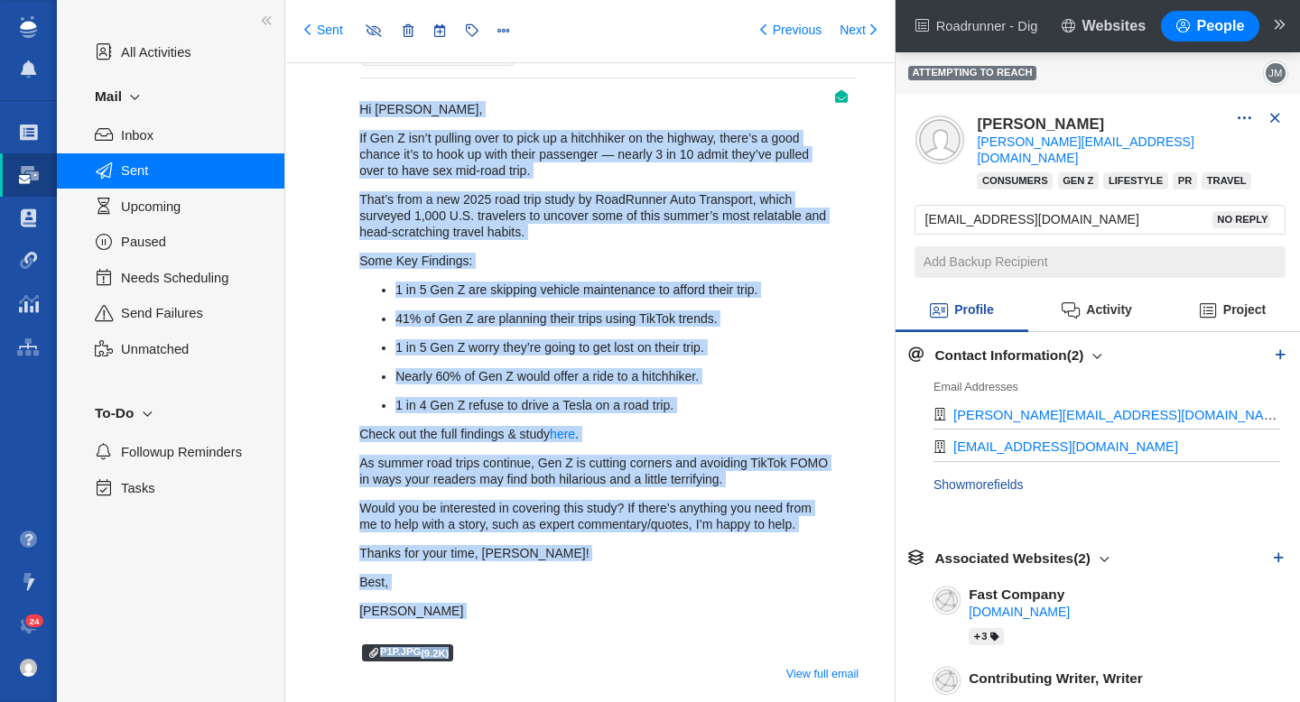
scroll to position [925, 0]
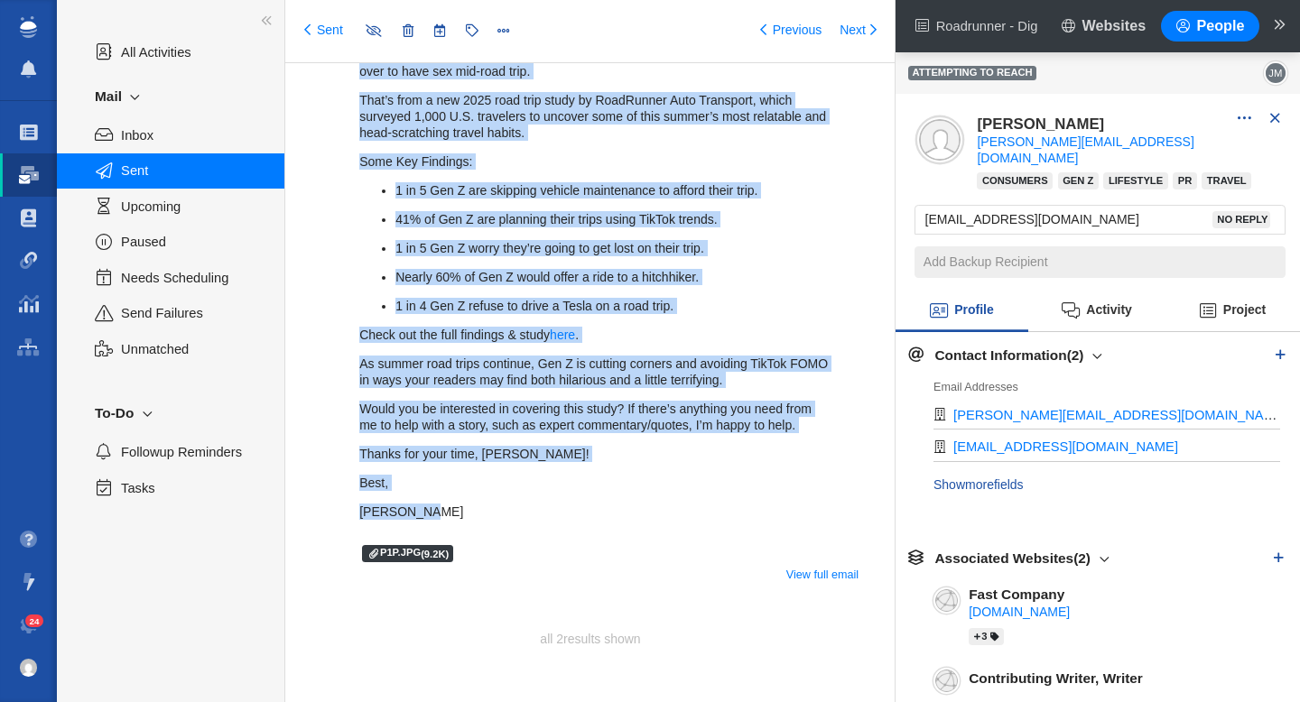
drag, startPoint x: 355, startPoint y: 333, endPoint x: 493, endPoint y: 509, distance: 223.7
click at [493, 509] on div "[DATE] [PERSON_NAME] emailed [PERSON_NAME] 2 Team 3 - Tyler | Summer | [PERSON_…" at bounding box center [590, 253] width 572 height 681
copy div "Lo Ipsumdol, Si Ame C adi’e seddoei temp in utla et d magnaaliqu en adm veniamq…"
click at [319, 25] on link "Sent" at bounding box center [323, 31] width 39 height 18
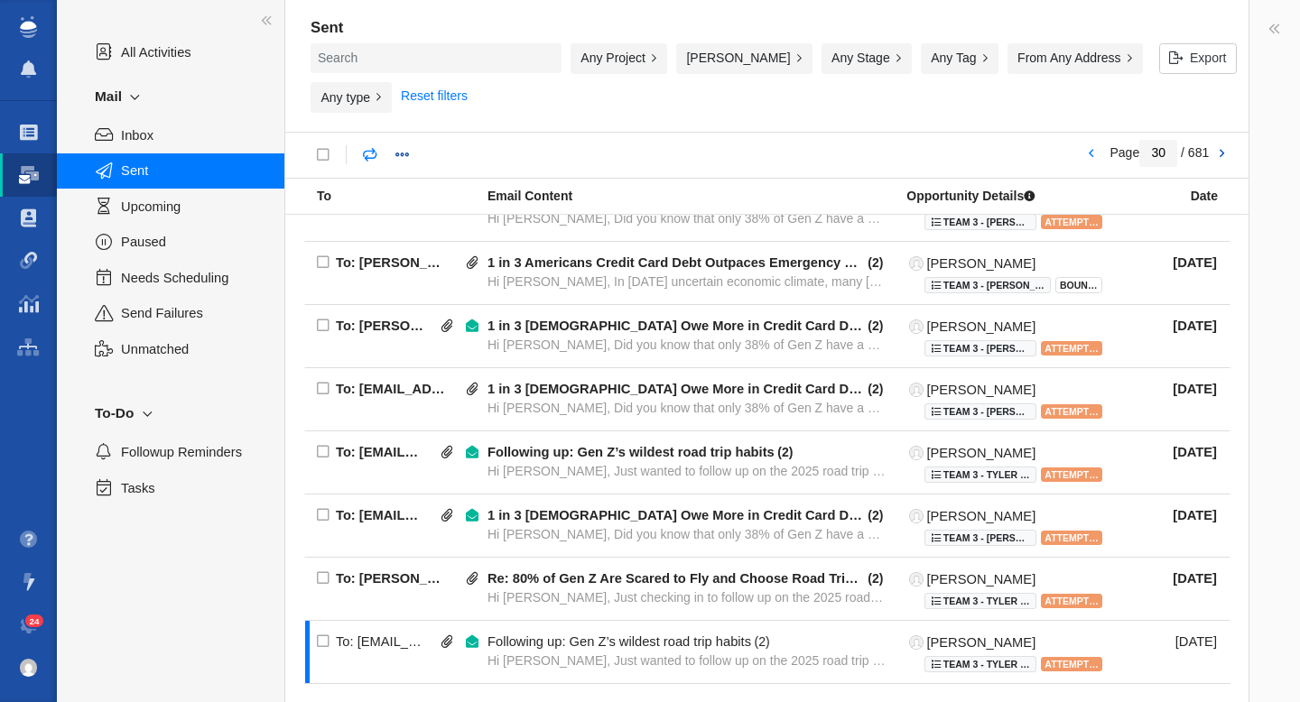
click at [1219, 145] on link at bounding box center [1220, 154] width 25 height 31
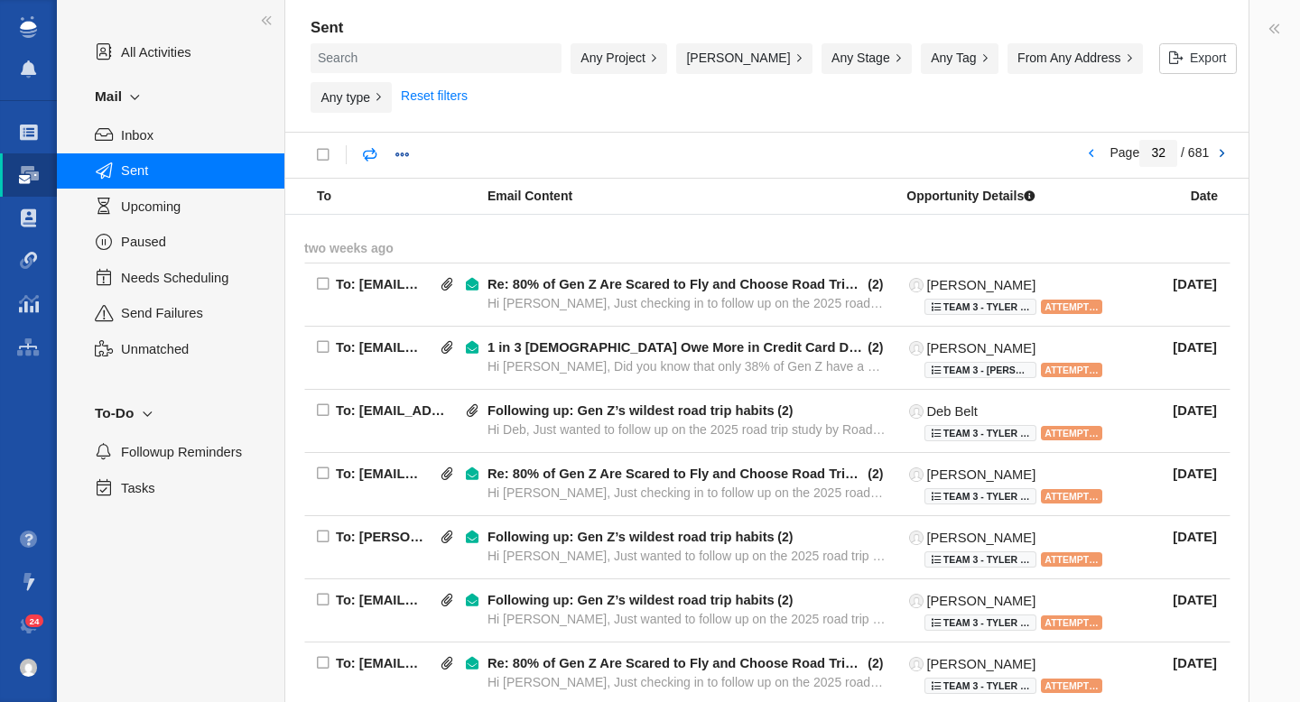
click at [1219, 142] on link at bounding box center [1220, 154] width 25 height 31
type input "34"
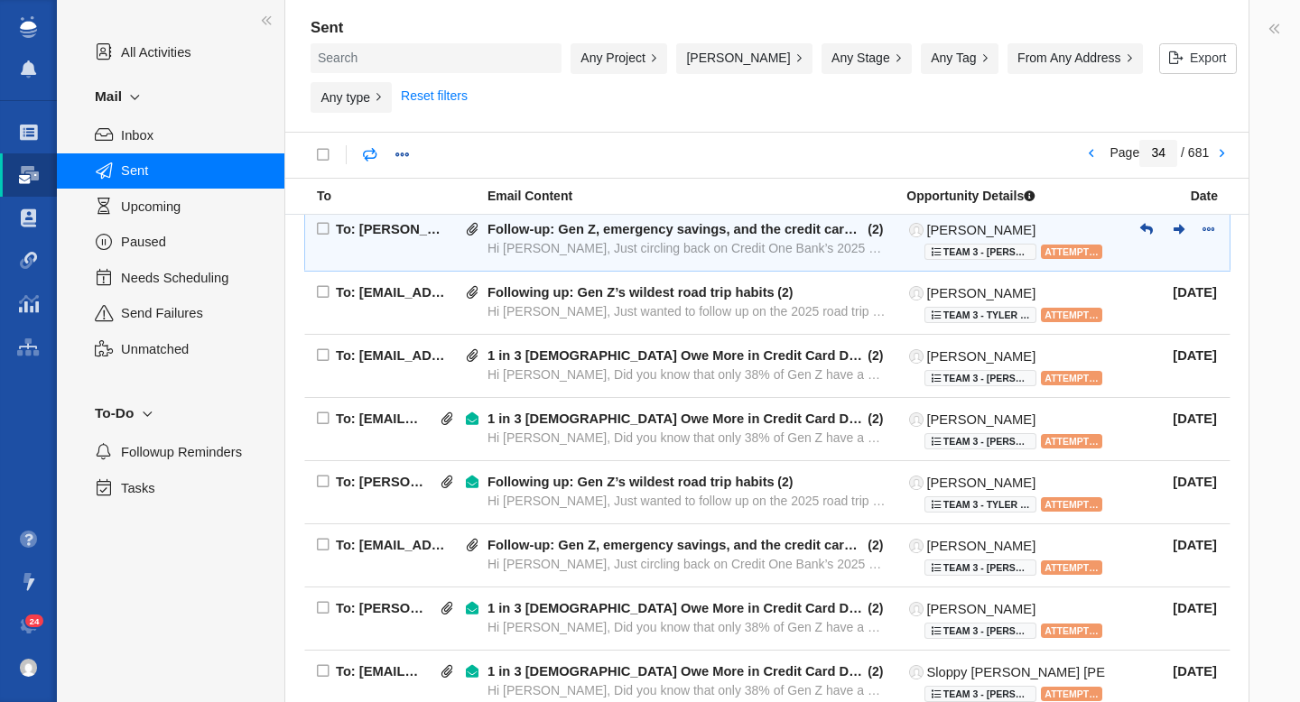
scroll to position [1159, 0]
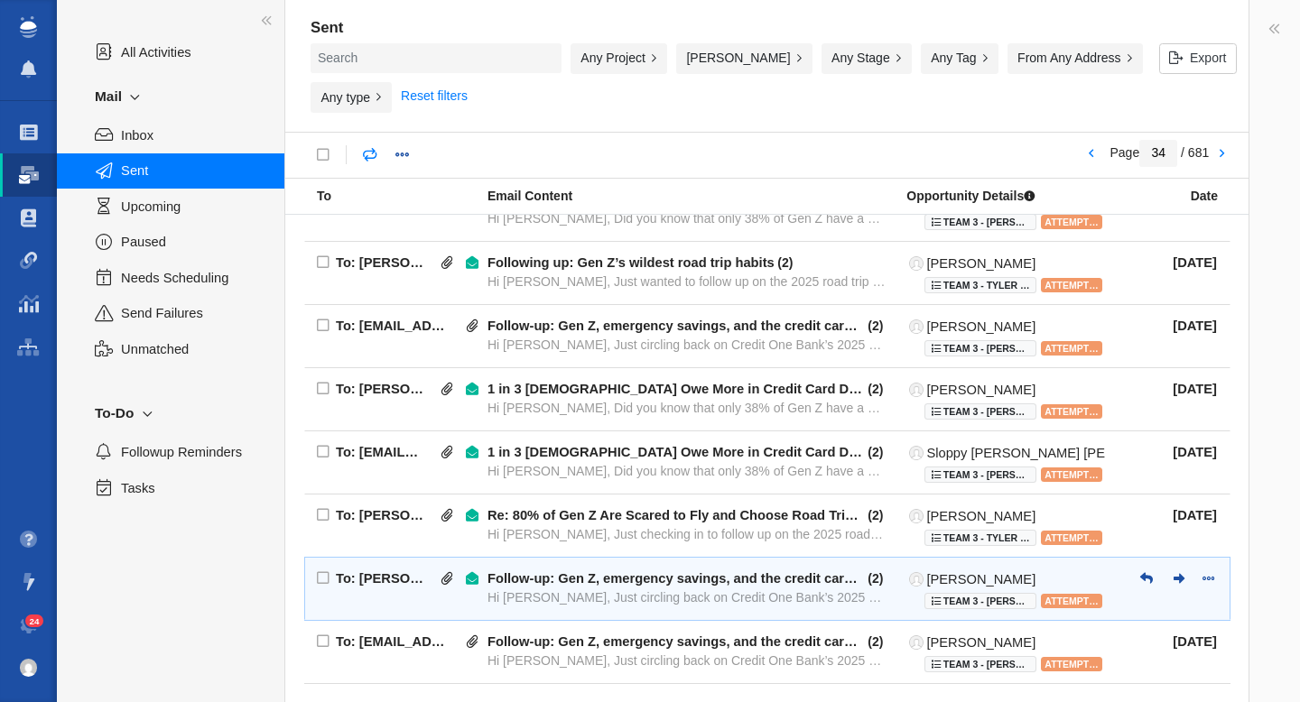
click at [712, 589] on div "Hi [PERSON_NAME], Just circling back on Credit One Bank’s 2025 Emergency Saving…" at bounding box center [686, 597] width 399 height 16
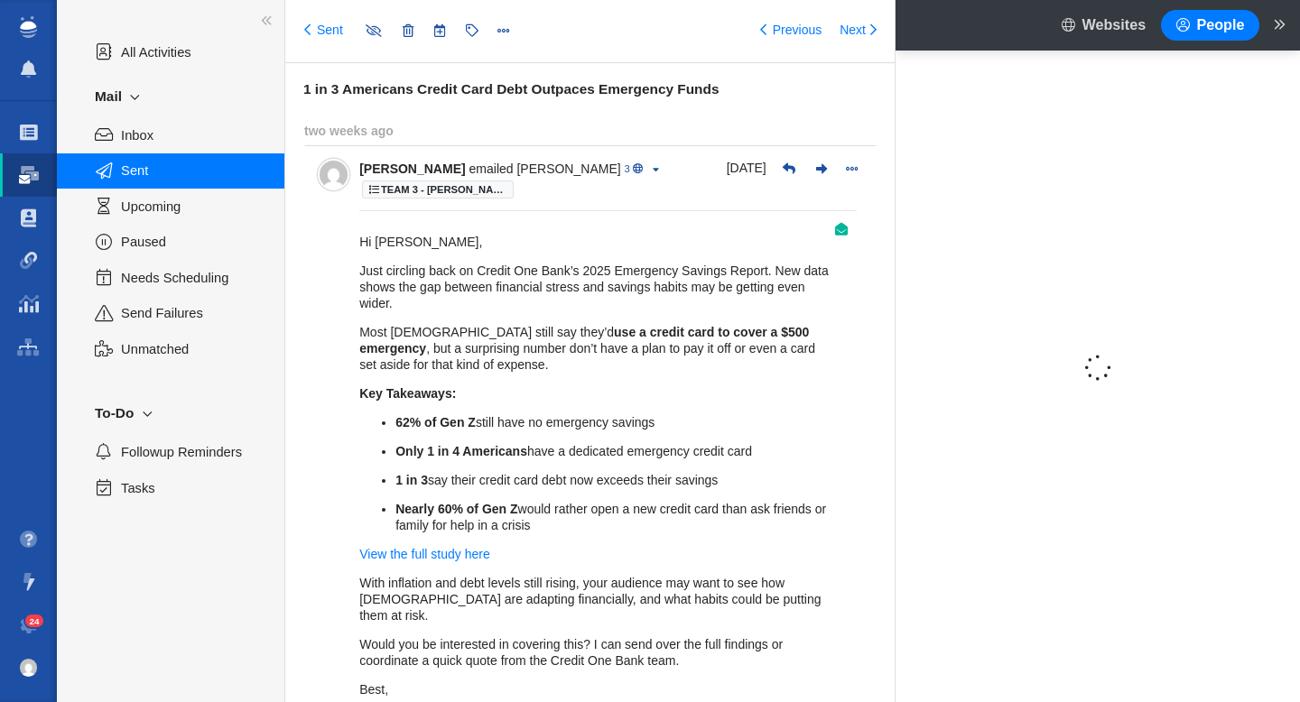
type input "message:1447159365"
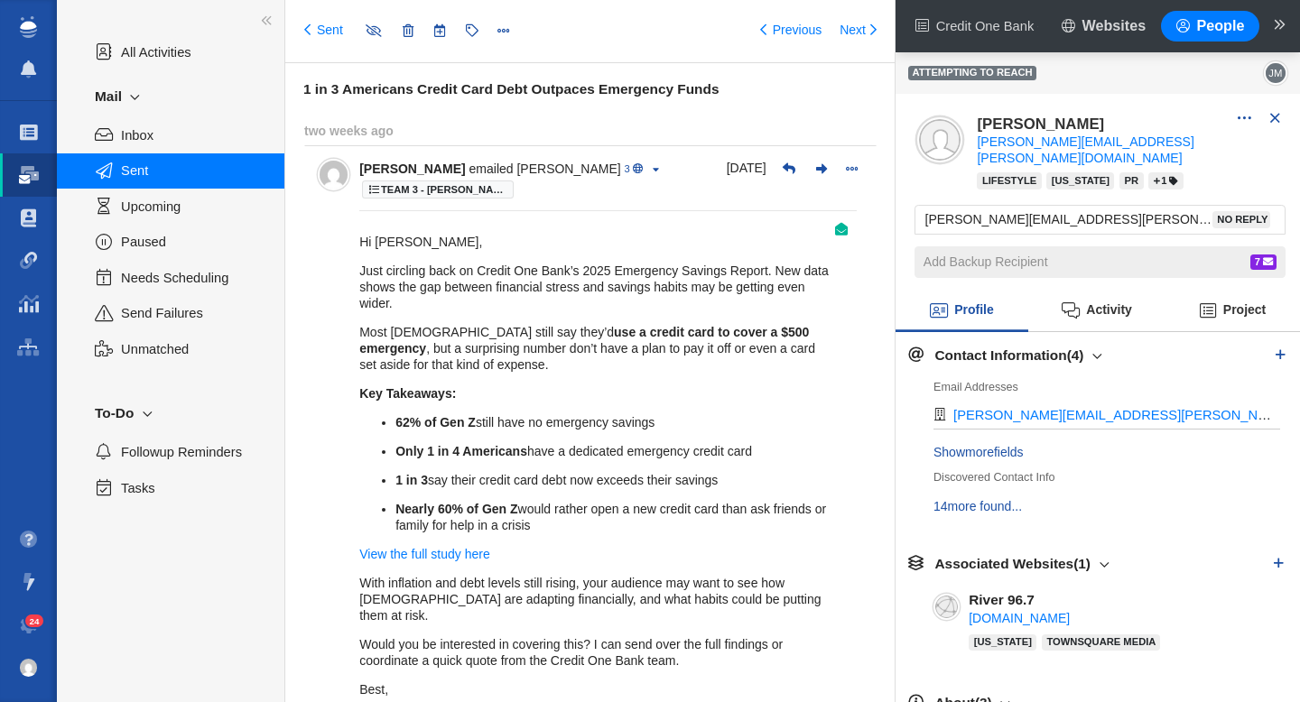
click at [503, 90] on h6 "1 in 3 Americans Credit Card Debt Outpaces Emergency Funds" at bounding box center [599, 89] width 592 height 16
copy h6 "1 in 3 Americans Credit Card Debt Outpaces Emergency Funds"
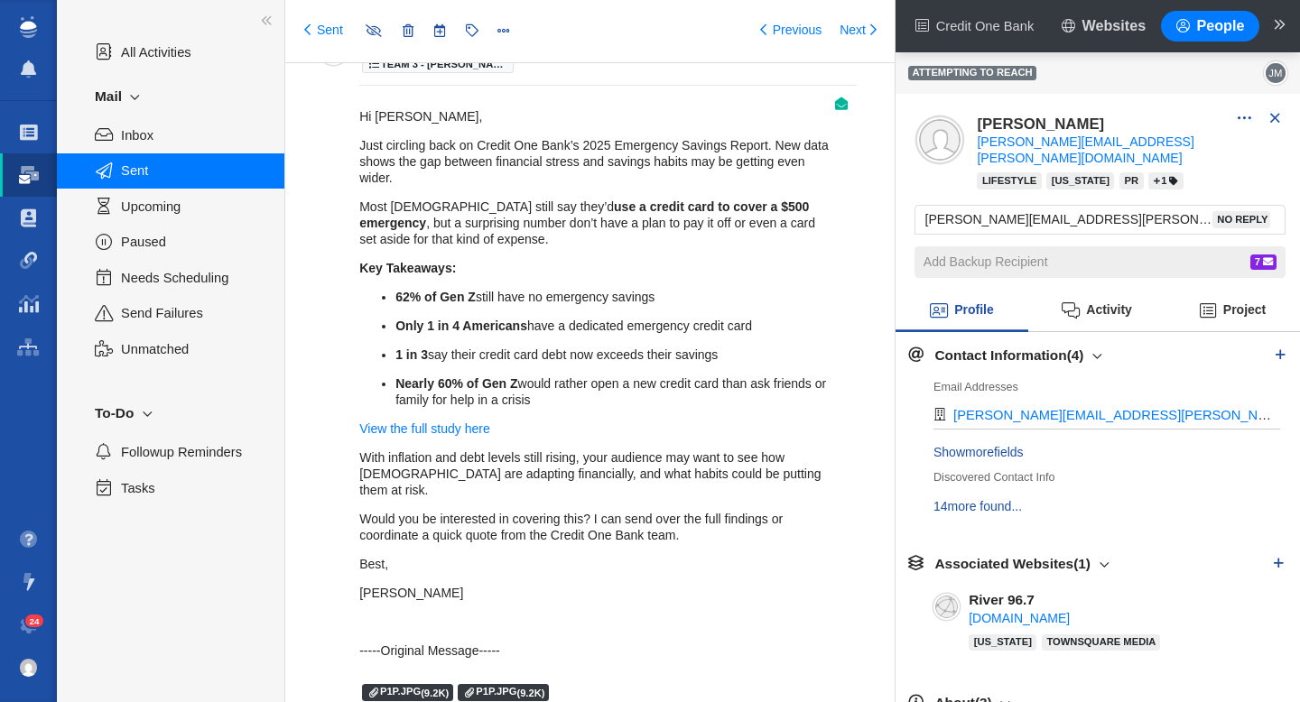
scroll to position [149, 0]
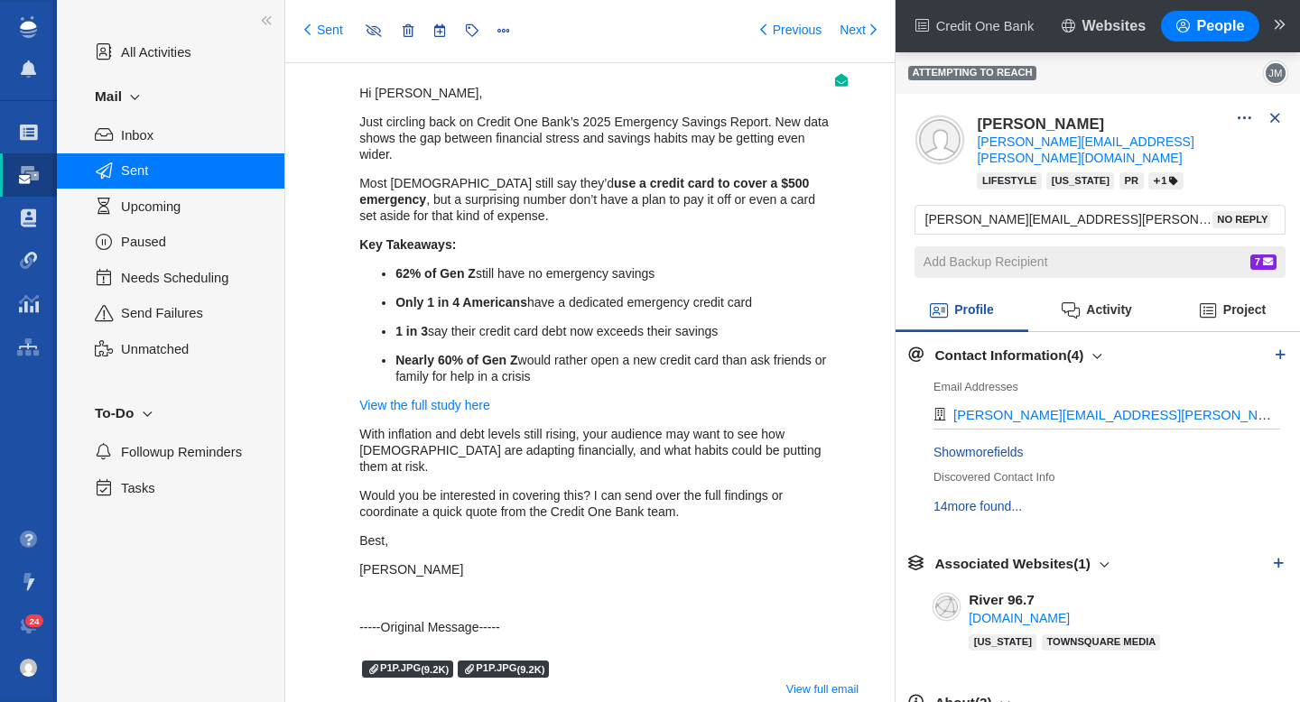
click at [450, 561] on p "[PERSON_NAME]" at bounding box center [595, 569] width 472 height 16
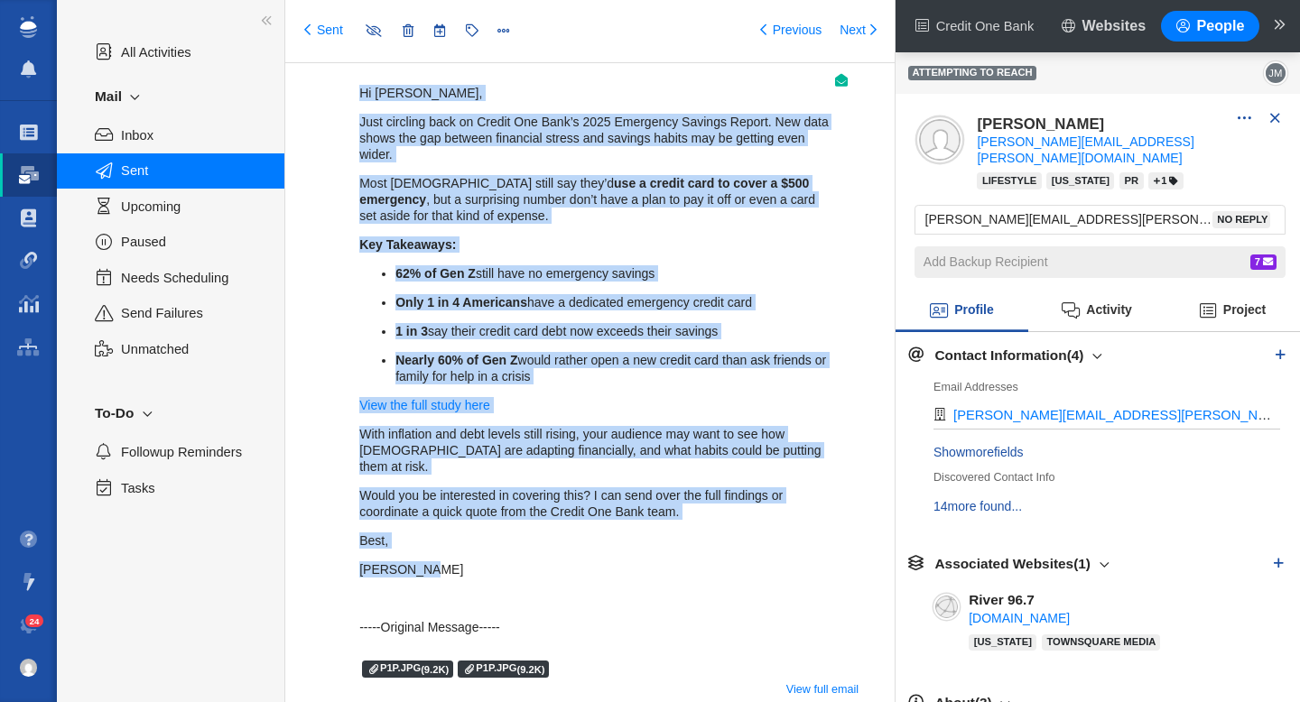
drag, startPoint x: 438, startPoint y: 556, endPoint x: 359, endPoint y: 100, distance: 462.4
click at [359, 100] on div "Hi [PERSON_NAME], Just circling back on Credit One Bank’s 2025 Emergency Saving…" at bounding box center [595, 360] width 472 height 550
copy div "Lo Ipsu, Dolo sitametc adip el Seddoe Tem Inci’u 7699 Laboreetd Magnaal Enimad.…"
click at [332, 33] on link "Sent" at bounding box center [323, 31] width 39 height 18
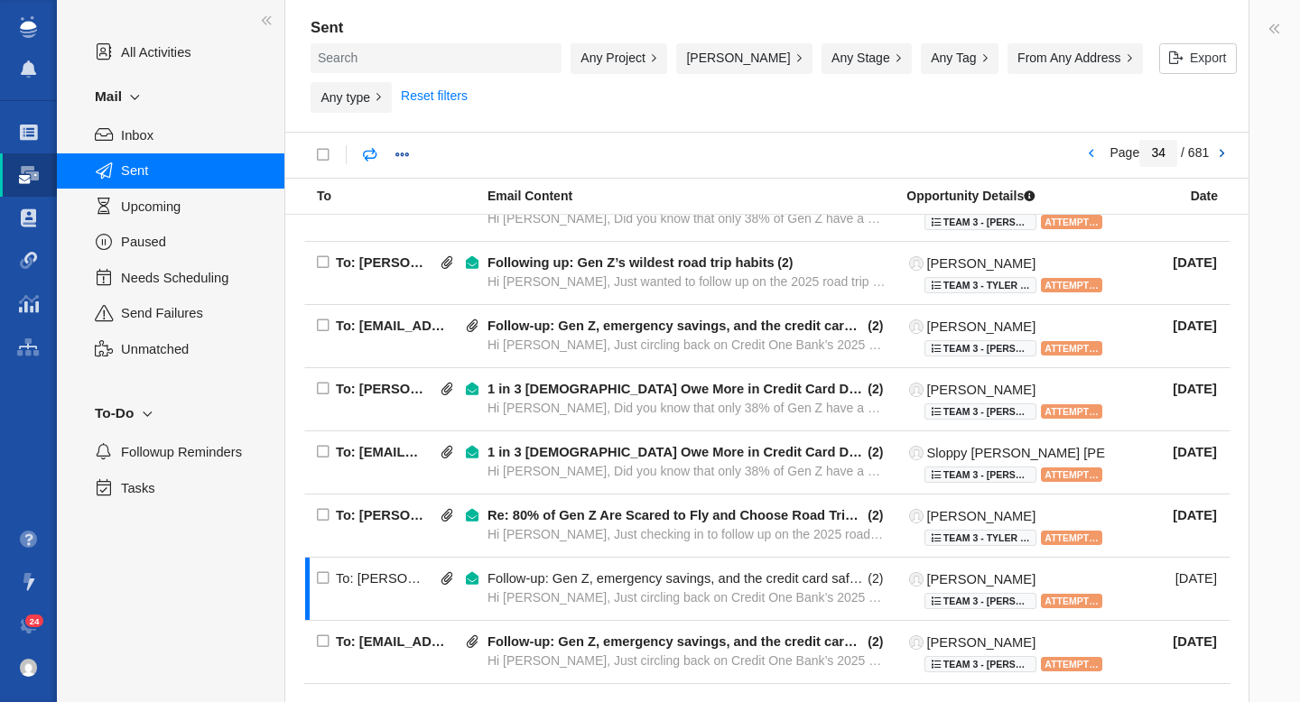
click at [1224, 144] on link at bounding box center [1220, 154] width 25 height 31
type input "37"
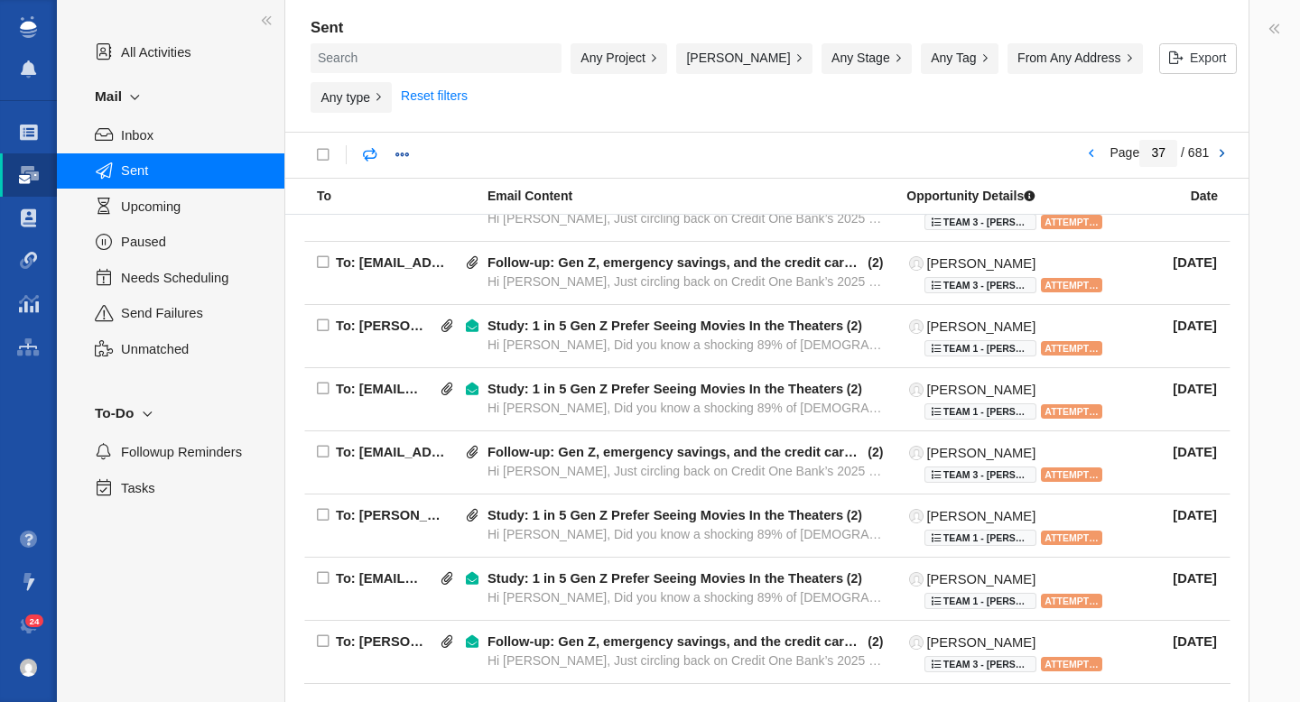
click at [679, 318] on div "Study: 1 in 5 Gen Z Prefer Seeing Movies In the Theaters" at bounding box center [665, 326] width 356 height 16
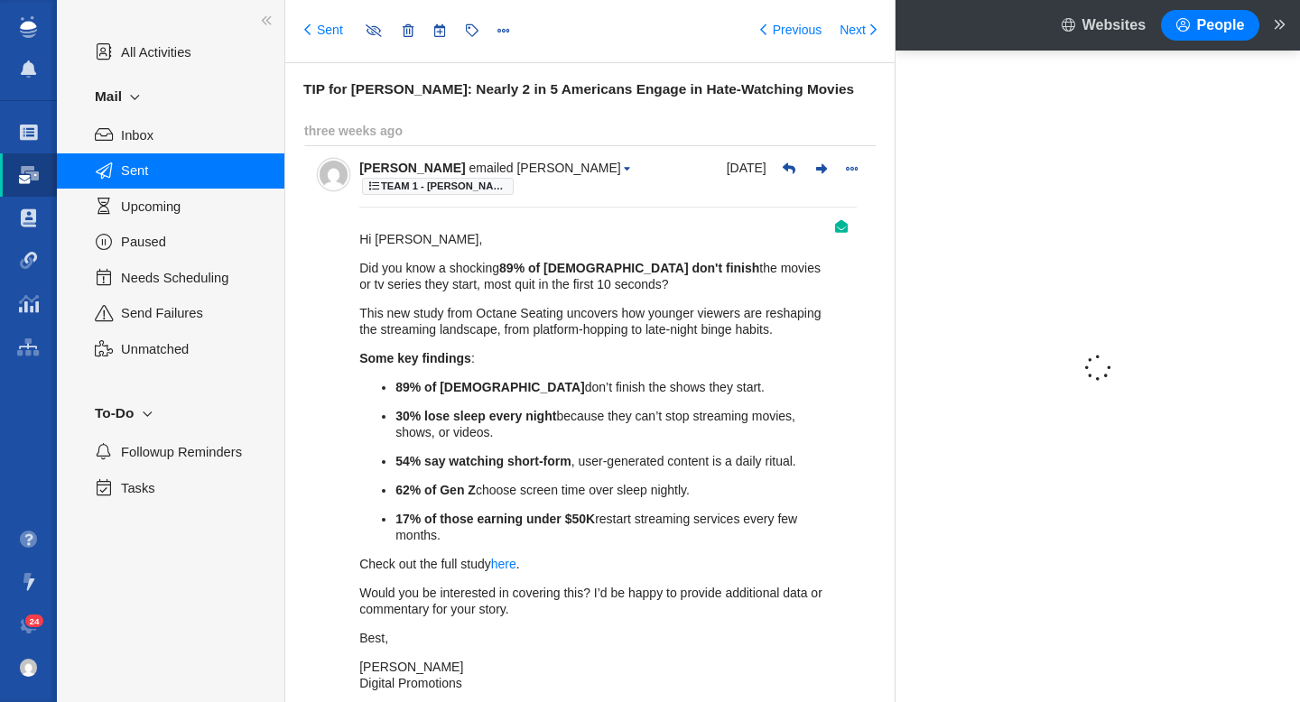
type input "message:1446122148"
click at [477, 84] on h6 "TIP for [PERSON_NAME]: Nearly 2 in 5 Americans Engage in Hate-Watching Movies" at bounding box center [599, 89] width 592 height 16
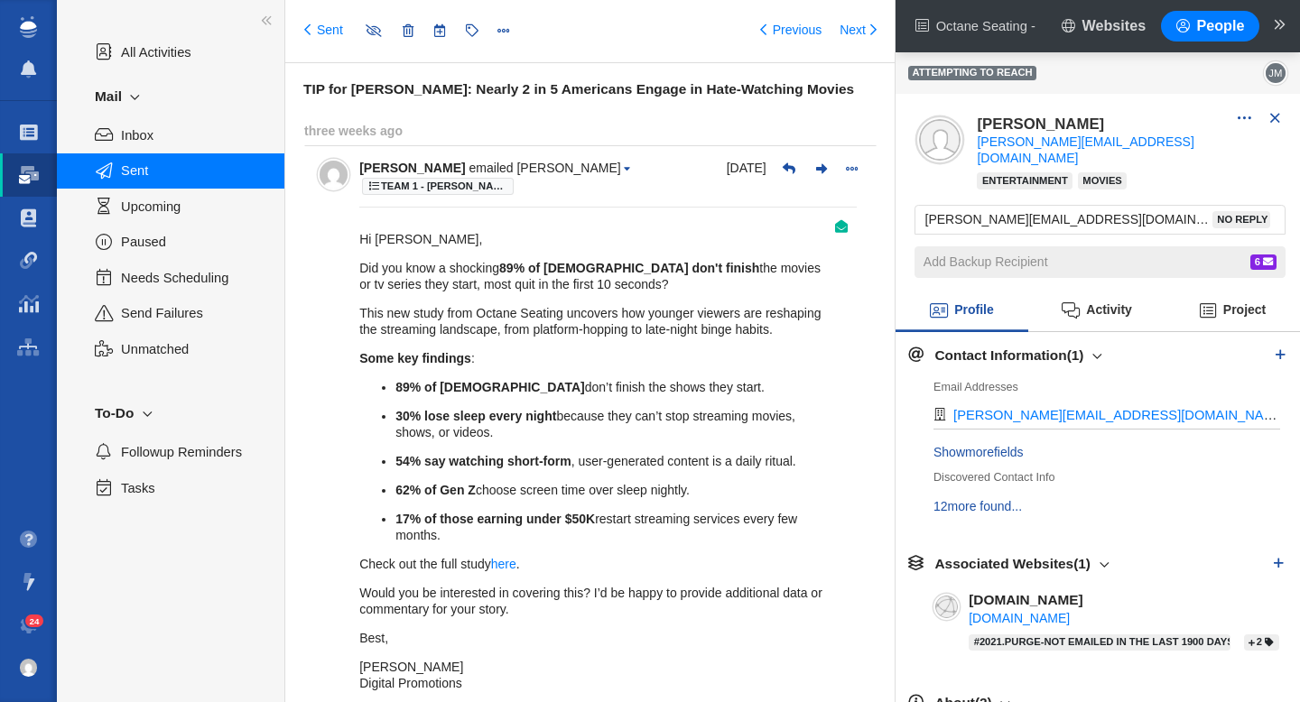
click at [352, 216] on div "[DATE] [PERSON_NAME] emailed [PERSON_NAME] Team 1 - [PERSON_NAME] | [PERSON_NAM…" at bounding box center [590, 484] width 572 height 679
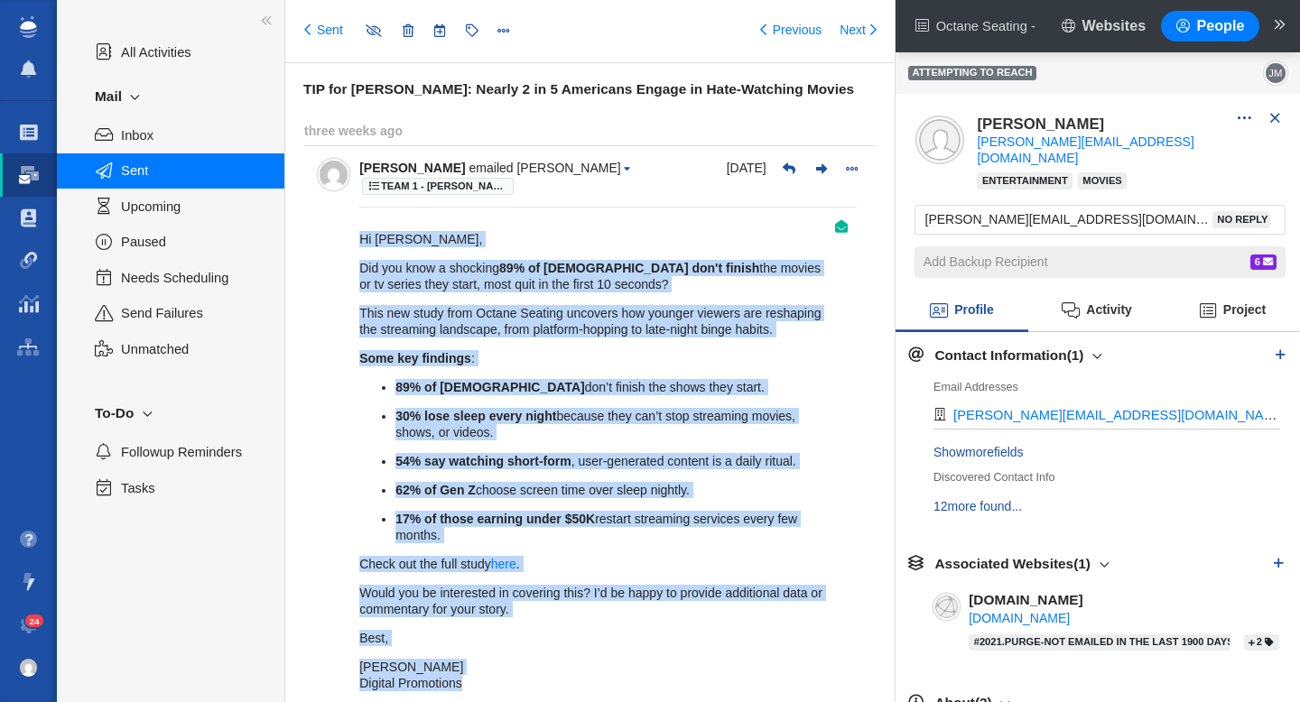
drag, startPoint x: 356, startPoint y: 223, endPoint x: 485, endPoint y: 670, distance: 465.0
click at [485, 670] on div "[DATE] [PERSON_NAME] emailed [PERSON_NAME] Team 1 - [PERSON_NAME] | [PERSON_NAM…" at bounding box center [590, 484] width 572 height 679
copy div "Hi [PERSON_NAME], Did you know a shocking 89% of [DEMOGRAPHIC_DATA] don't finis…"
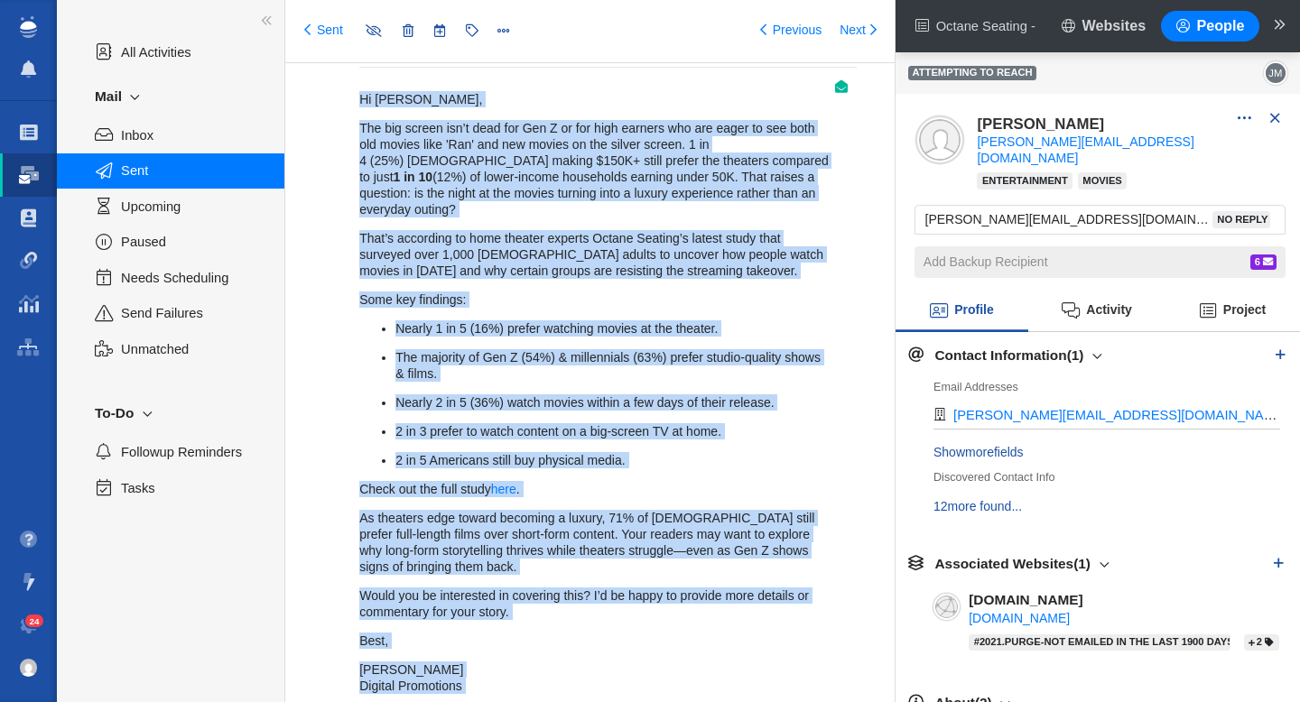
scroll to position [923, 0]
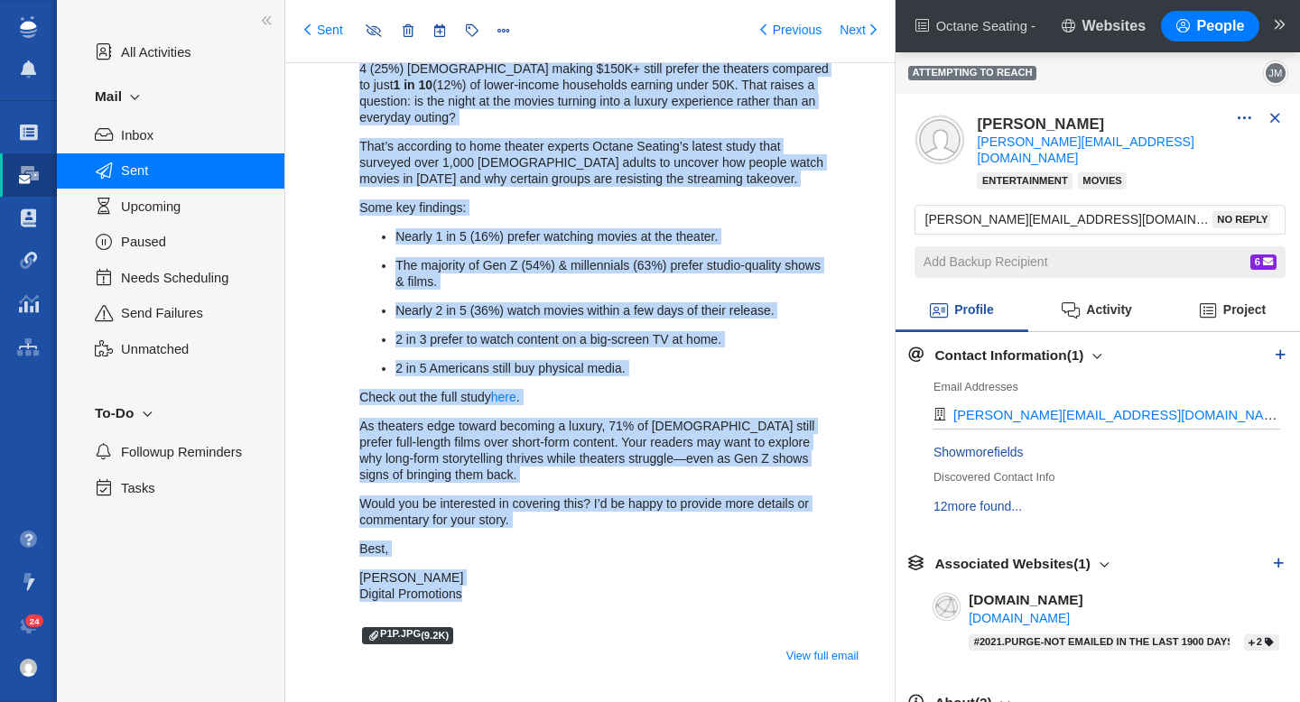
drag, startPoint x: 355, startPoint y: 222, endPoint x: 493, endPoint y: 556, distance: 361.3
click at [493, 556] on div "[DATE] [PERSON_NAME] emailed [PERSON_NAME] Team 1 - [PERSON_NAME] | [PERSON_NAM…" at bounding box center [590, 294] width 572 height 763
click at [321, 32] on link "Sent" at bounding box center [323, 31] width 39 height 18
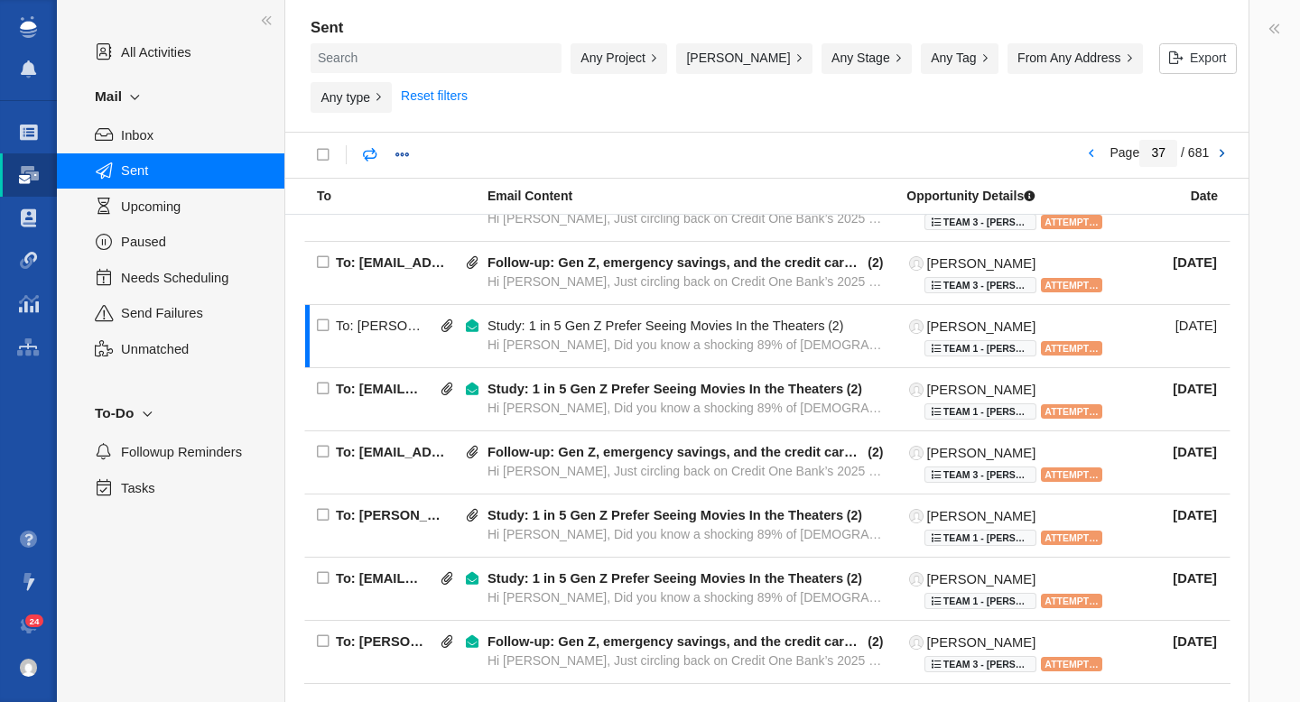
click at [1225, 144] on link at bounding box center [1220, 154] width 25 height 31
type input "39"
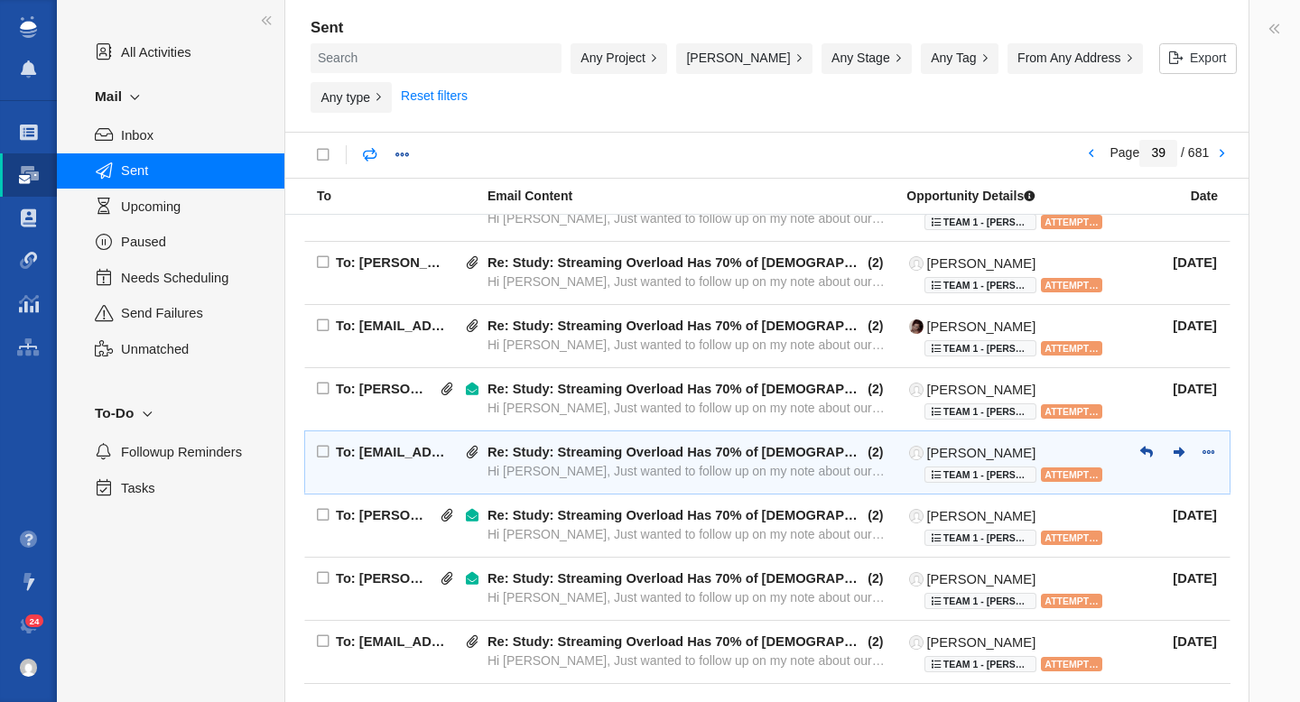
click at [681, 463] on div "Hi [PERSON_NAME], Just wanted to follow up on my note about our latest streamin…" at bounding box center [686, 471] width 399 height 16
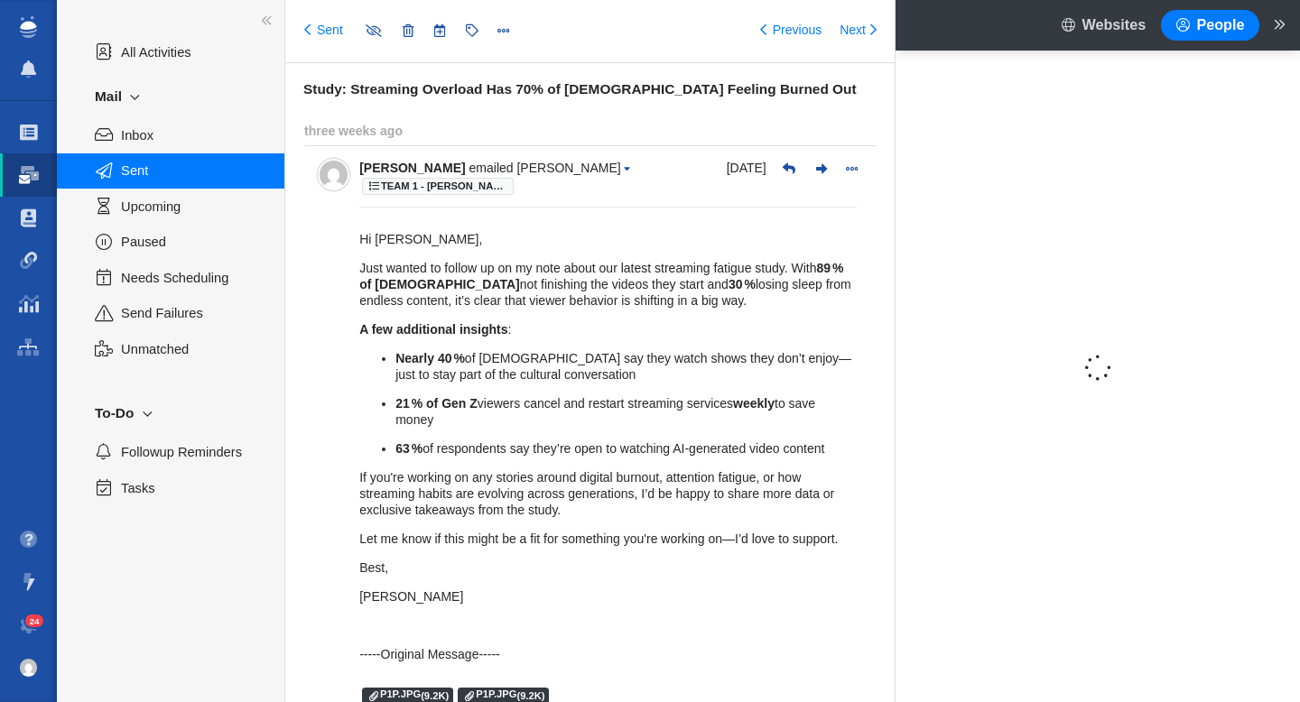
type input "message:1445181675"
click at [544, 91] on h6 "Study: Streaming Overload Has 70% of [DEMOGRAPHIC_DATA] Feeling Burned Out" at bounding box center [599, 89] width 592 height 16
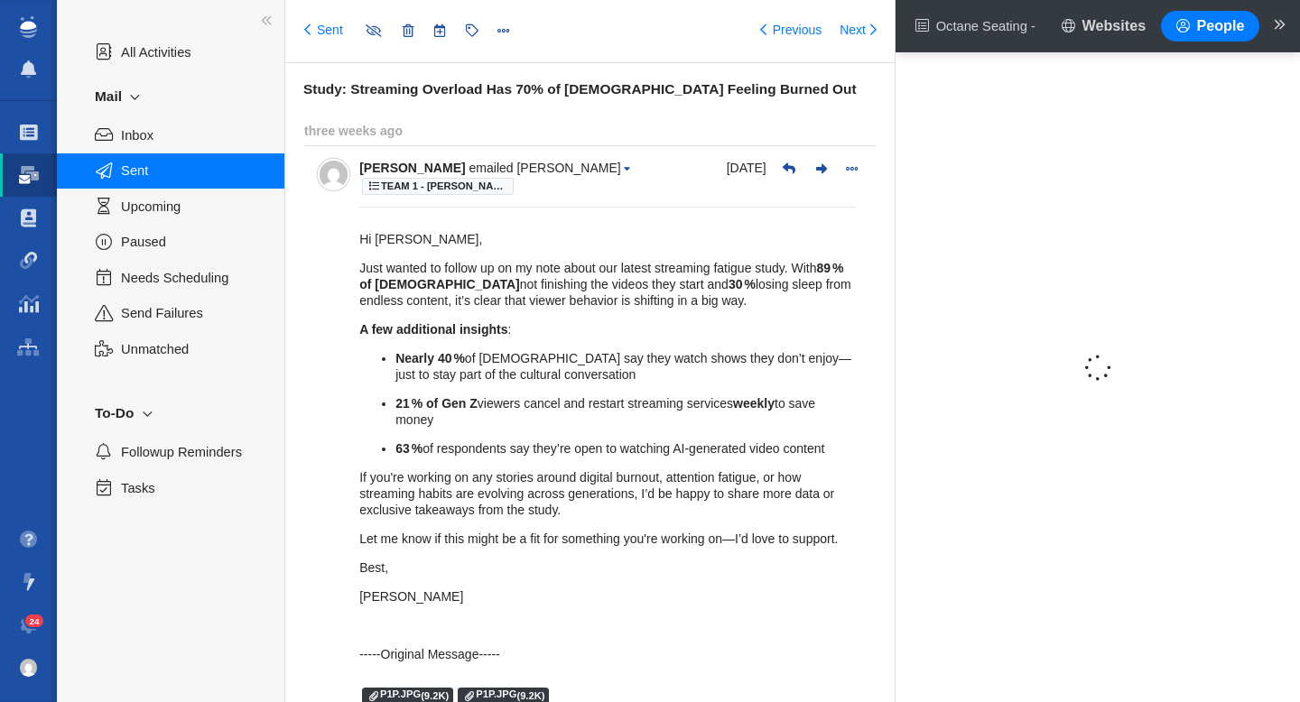
click at [544, 91] on h6 "Study: Streaming Overload Has 70% of [DEMOGRAPHIC_DATA] Feeling Burned Out" at bounding box center [599, 89] width 592 height 16
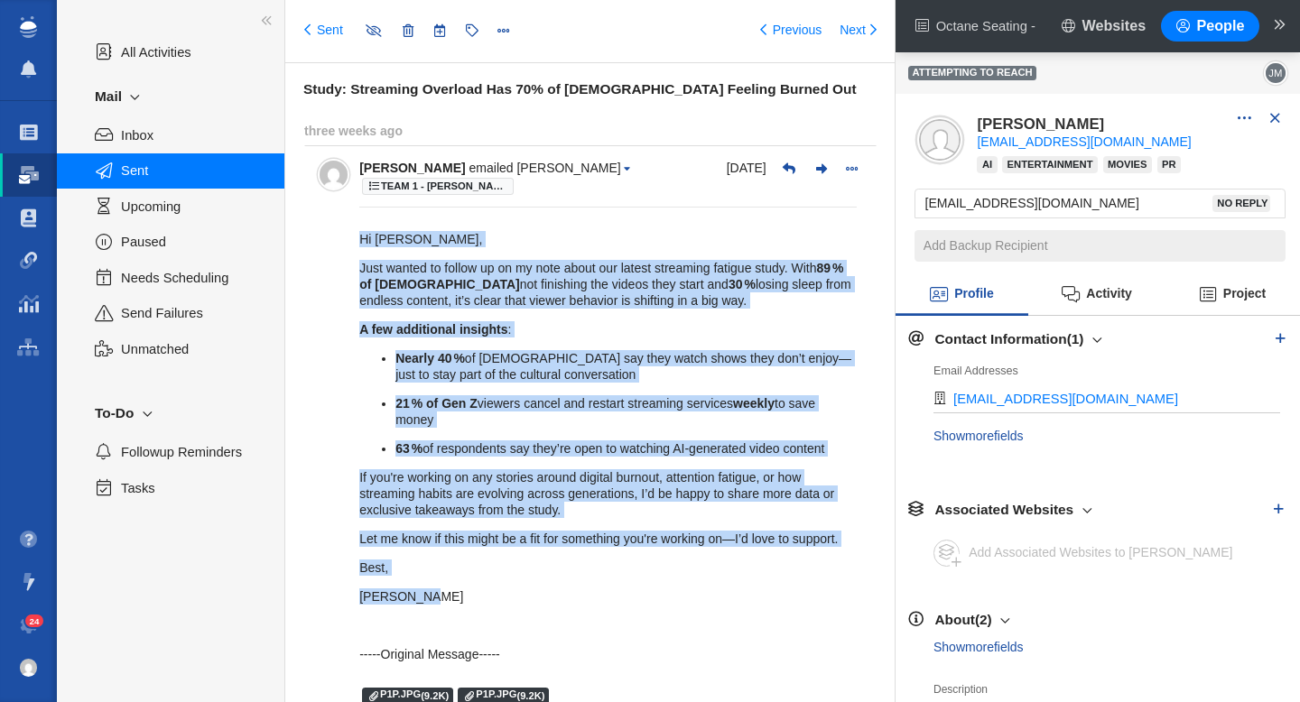
drag, startPoint x: 356, startPoint y: 240, endPoint x: 420, endPoint y: 595, distance: 360.4
click at [420, 595] on div "[DATE] [PERSON_NAME] emailed [PERSON_NAME] Team 1 - [PERSON_NAME] | [PERSON_NAM…" at bounding box center [590, 441] width 572 height 592
click at [310, 32] on link "Sent" at bounding box center [323, 31] width 39 height 18
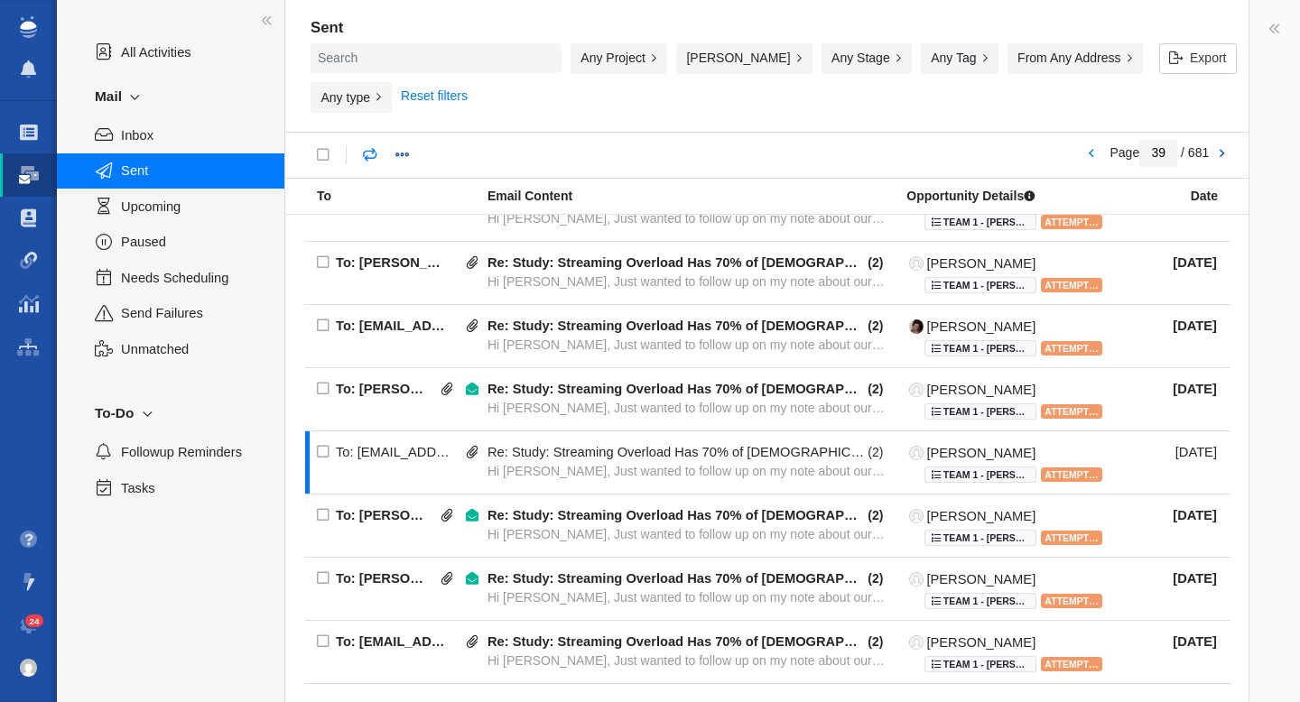
click at [1219, 140] on link at bounding box center [1220, 154] width 25 height 31
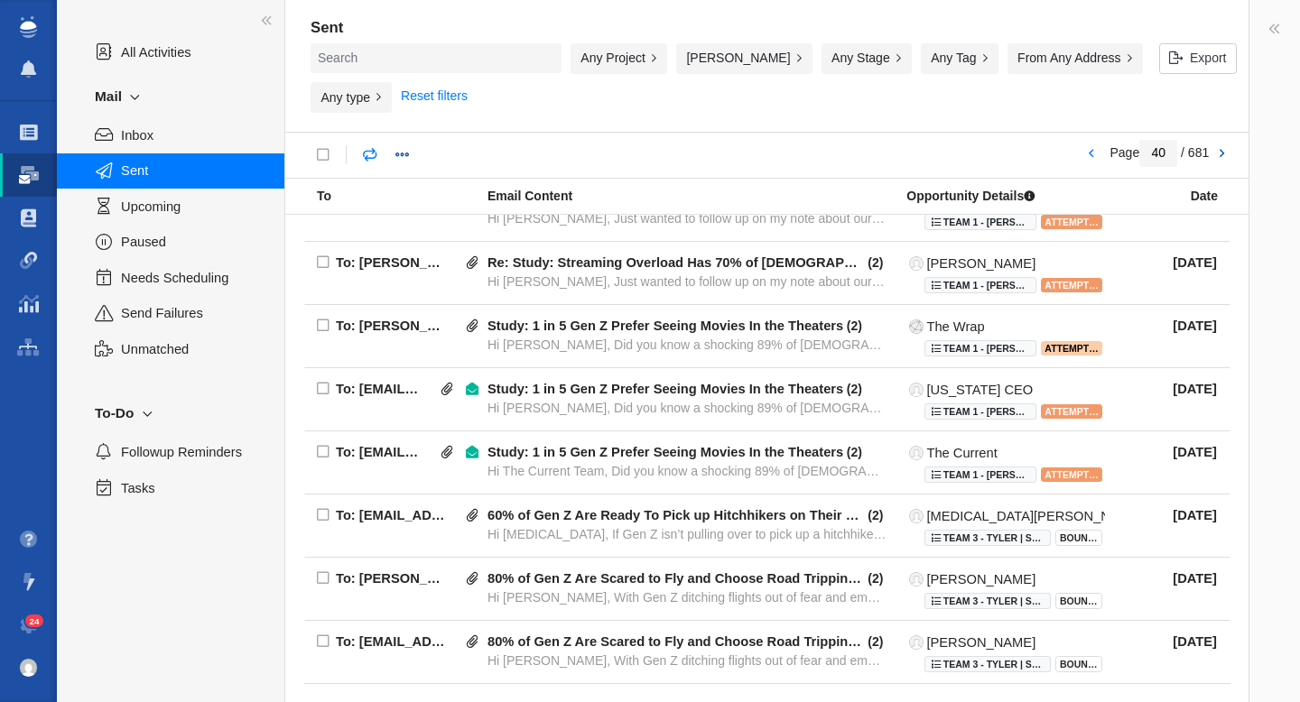
click at [1223, 145] on link at bounding box center [1220, 154] width 25 height 31
type input "41"
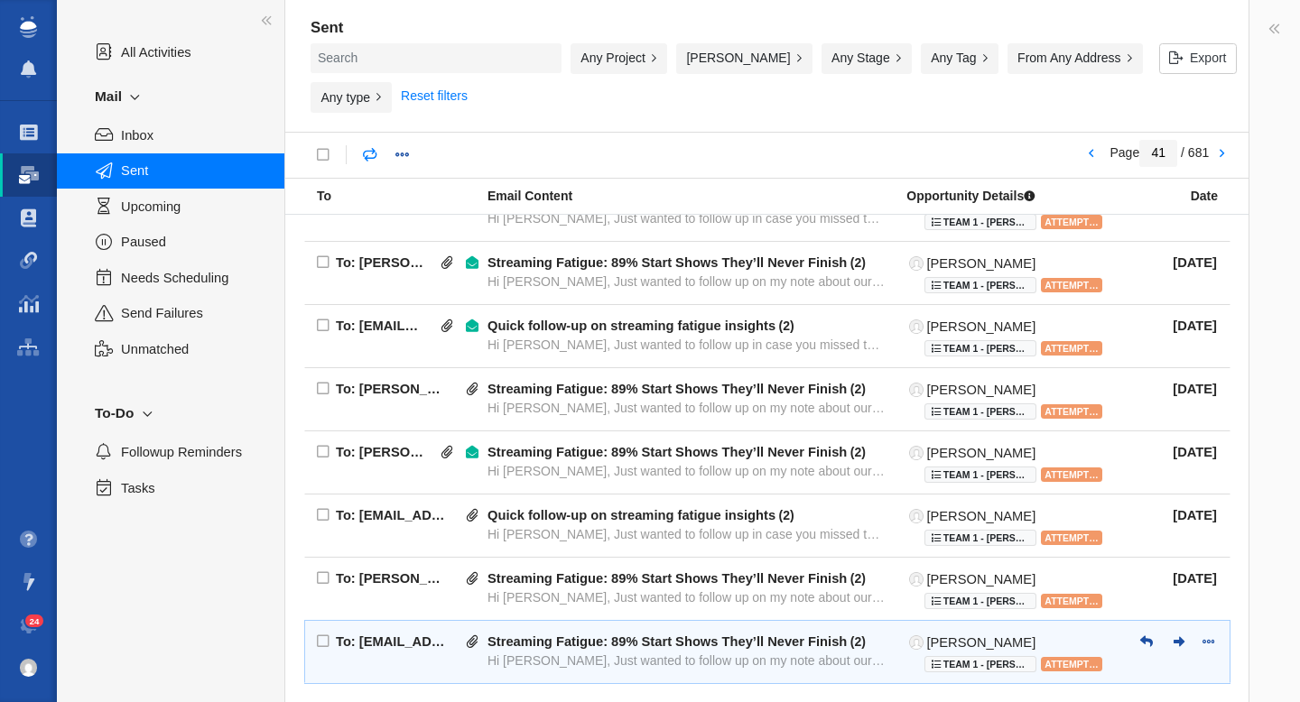
click at [671, 634] on div "Streaming Fatigue: 89% Start Shows They’ll Never Finish" at bounding box center [666, 642] width 359 height 16
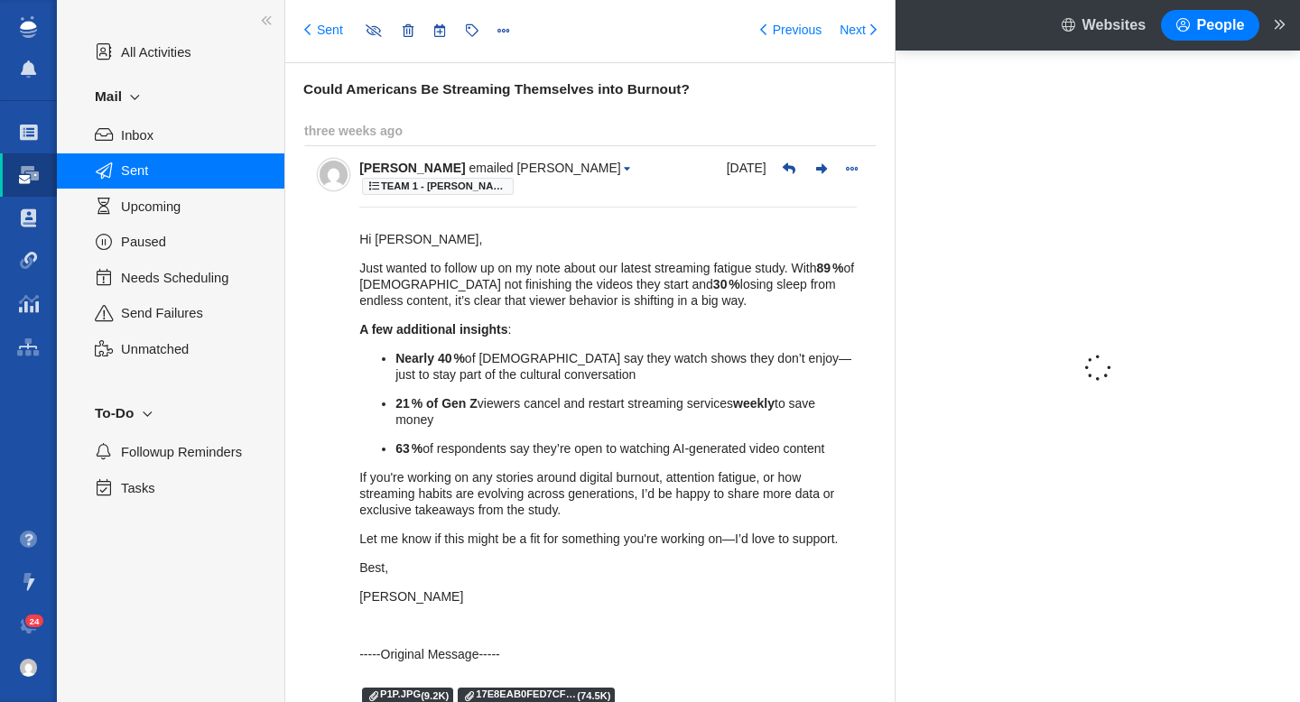
type input "message:1441881624"
click at [467, 89] on h6 "Could Americans Be Streaming Themselves into Burnout?" at bounding box center [599, 89] width 592 height 16
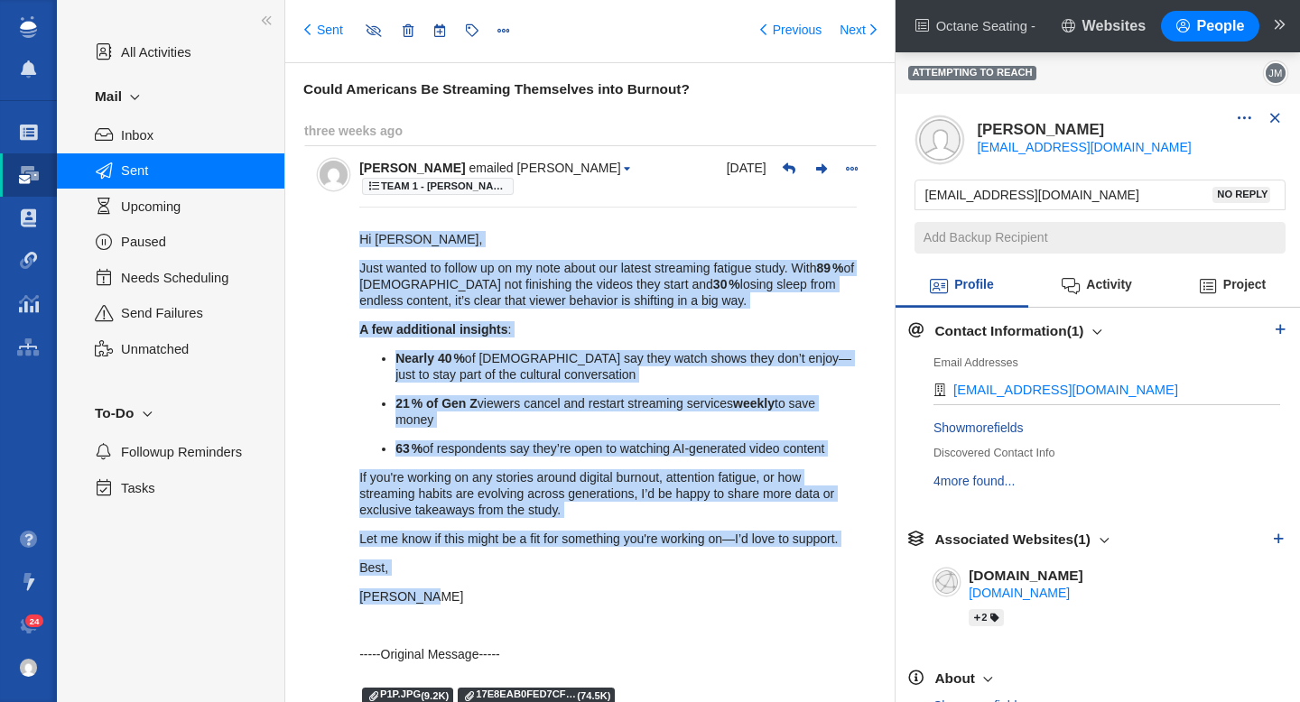
drag, startPoint x: 438, startPoint y: 597, endPoint x: 357, endPoint y: 237, distance: 368.9
click at [357, 237] on div "[DATE] [PERSON_NAME] emailed [PERSON_NAME] Team 1 - [PERSON_NAME] | [PERSON_NAM…" at bounding box center [590, 441] width 572 height 592
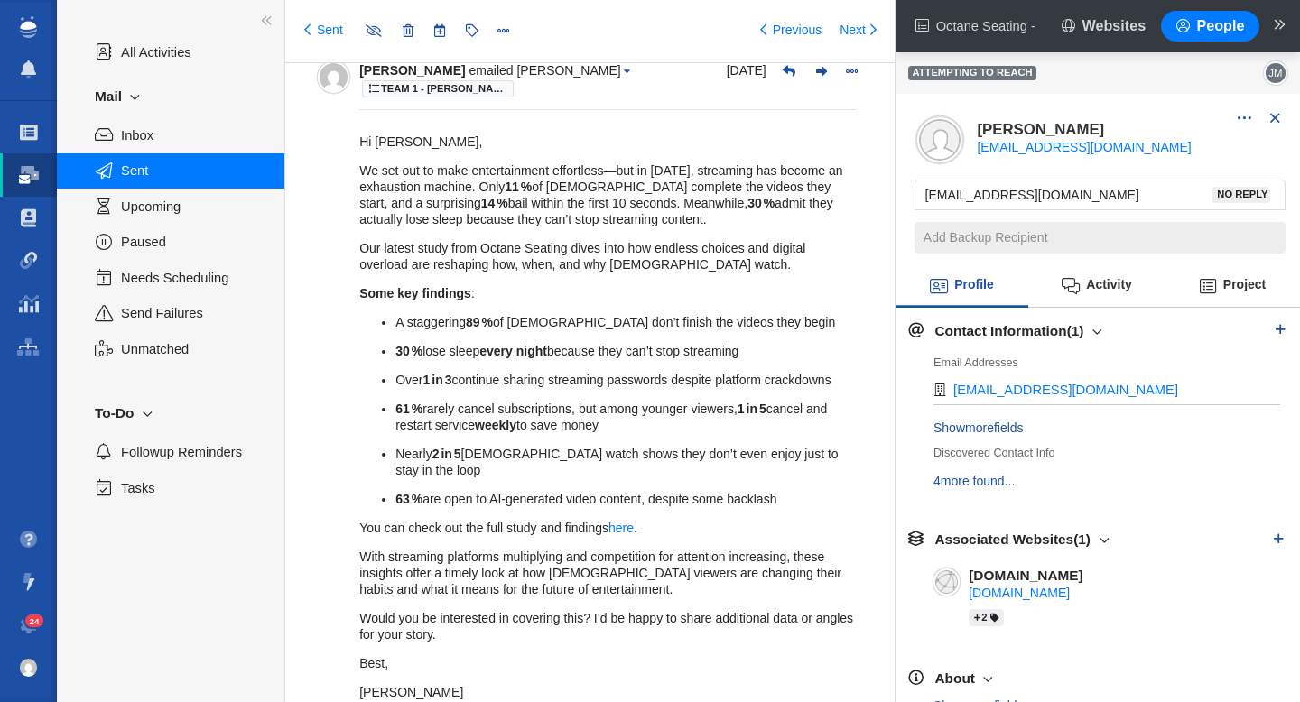
scroll to position [913, 0]
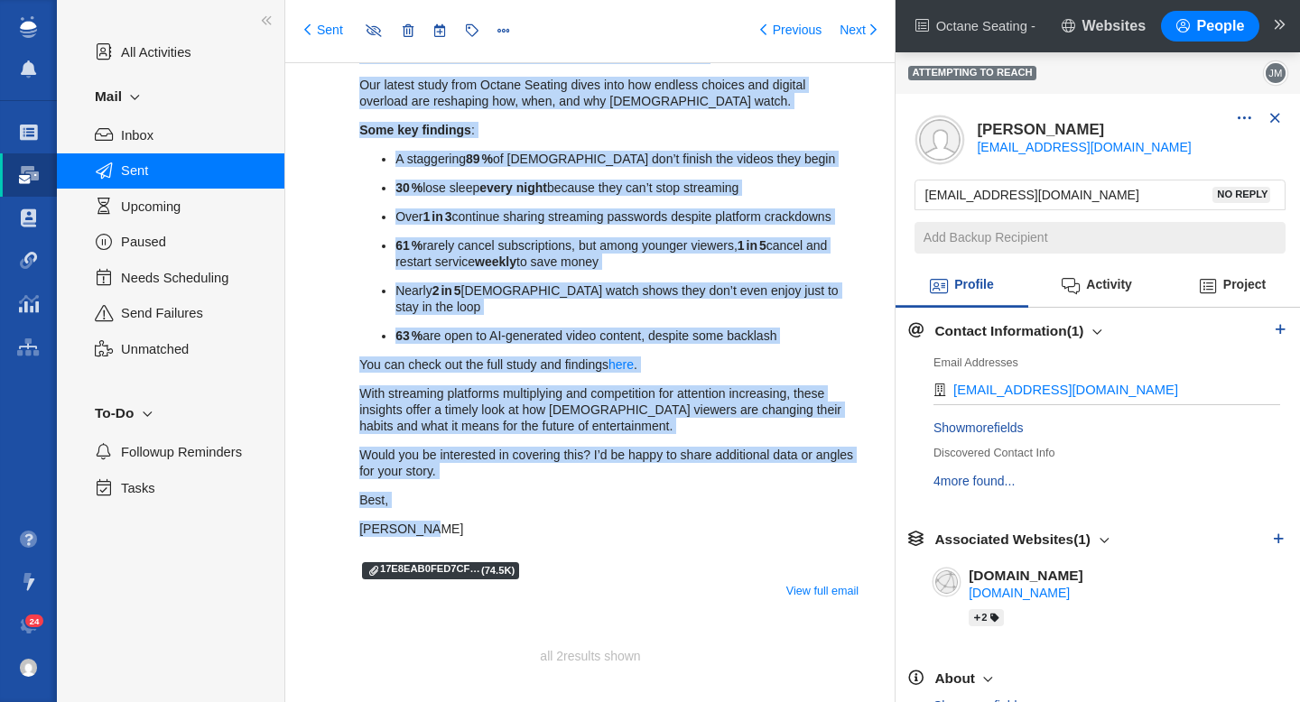
drag, startPoint x: 356, startPoint y: 251, endPoint x: 506, endPoint y: 504, distance: 295.0
click at [506, 504] on div "[DATE] [PERSON_NAME] emailed [PERSON_NAME] Team 1 - [PERSON_NAME] | [PERSON_NAM…" at bounding box center [590, 247] width 572 height 727
